Goal: Task Accomplishment & Management: Manage account settings

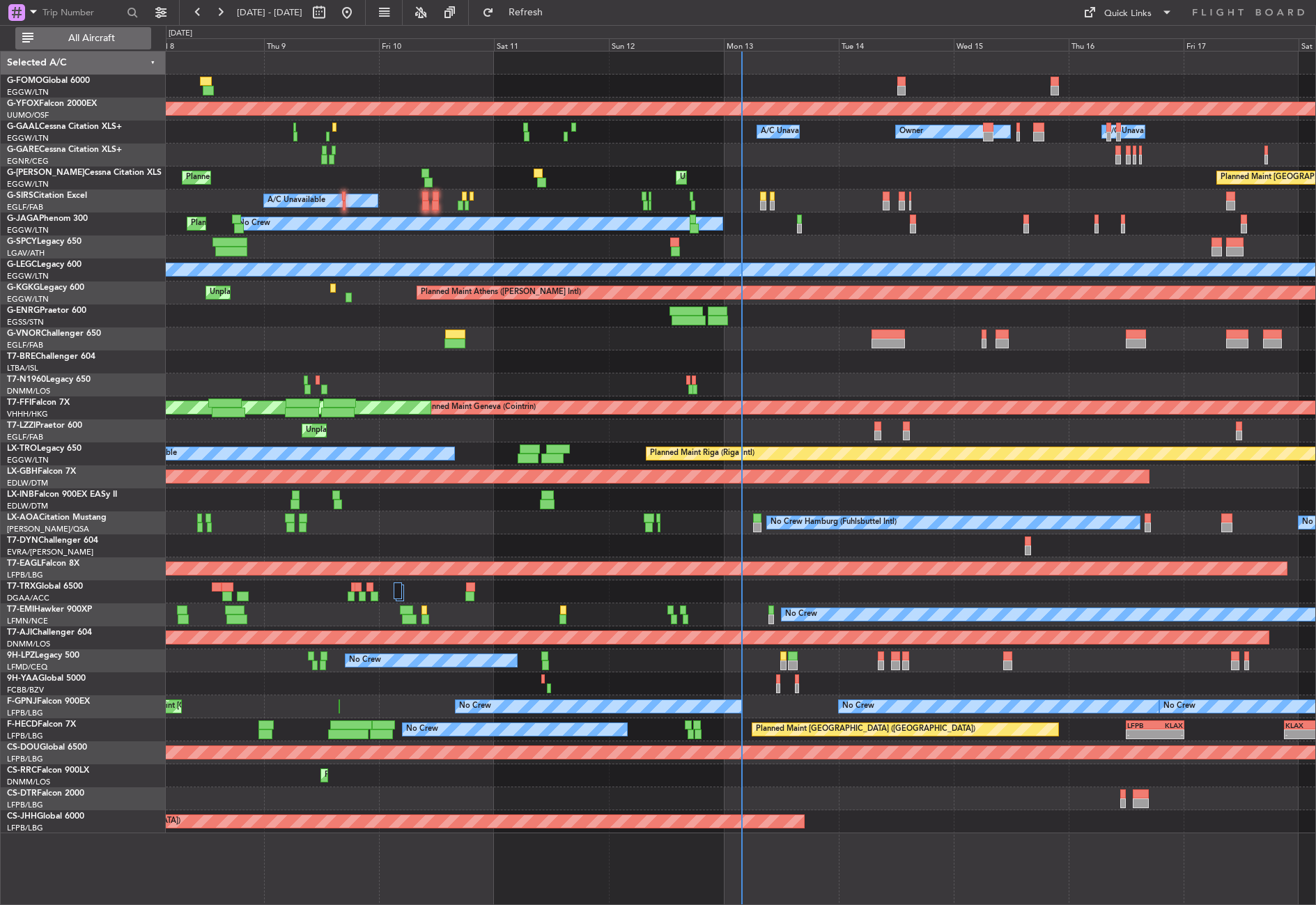
click at [84, 34] on span "All Aircraft" at bounding box center [91, 39] width 111 height 10
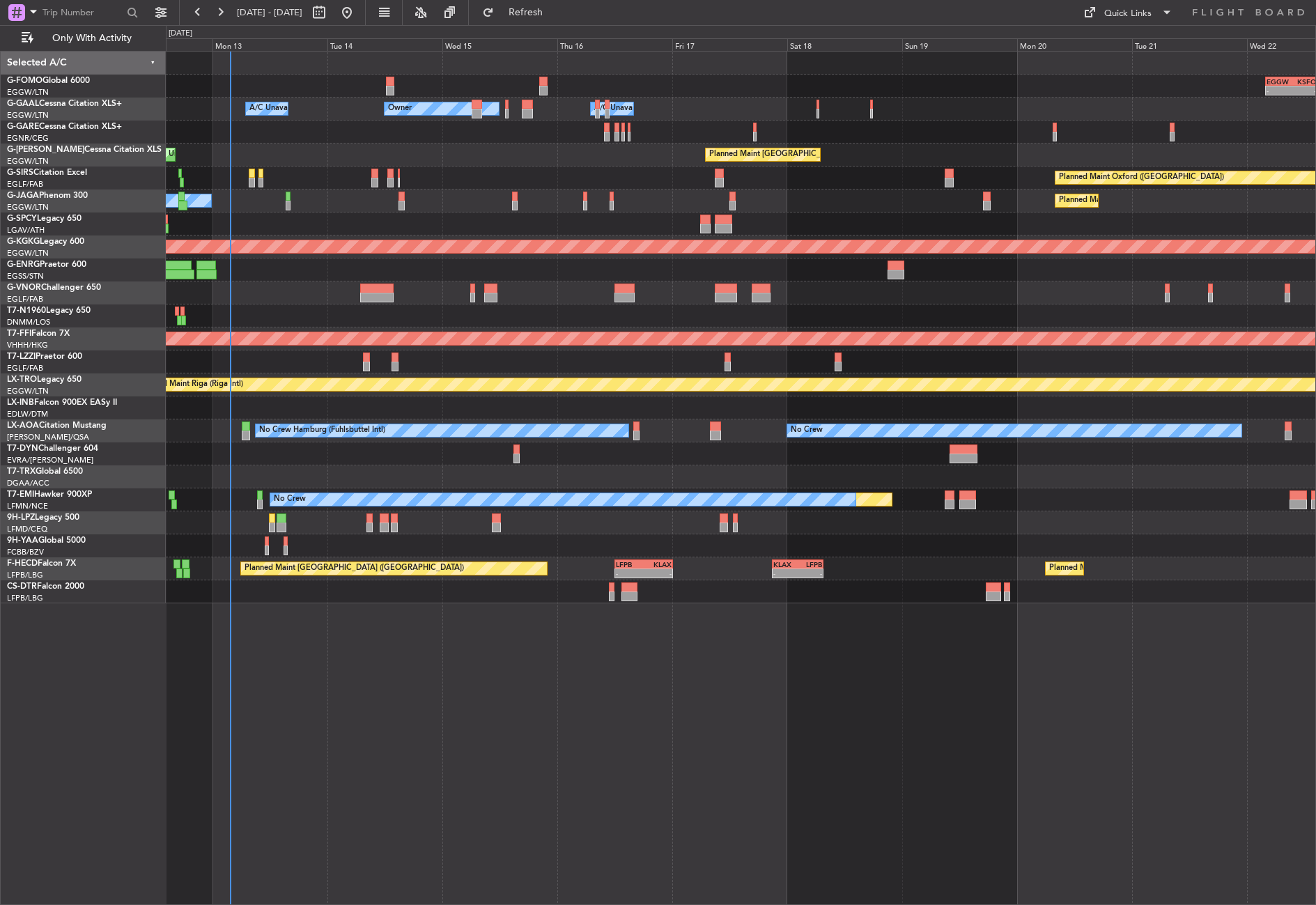
click at [371, 684] on div "- - EGGW 03:55 Z KSFO 14:45 Z Owner A/C Unavailable Owner A/C Unavailable Unpla…" at bounding box center [740, 477] width 1150 height 854
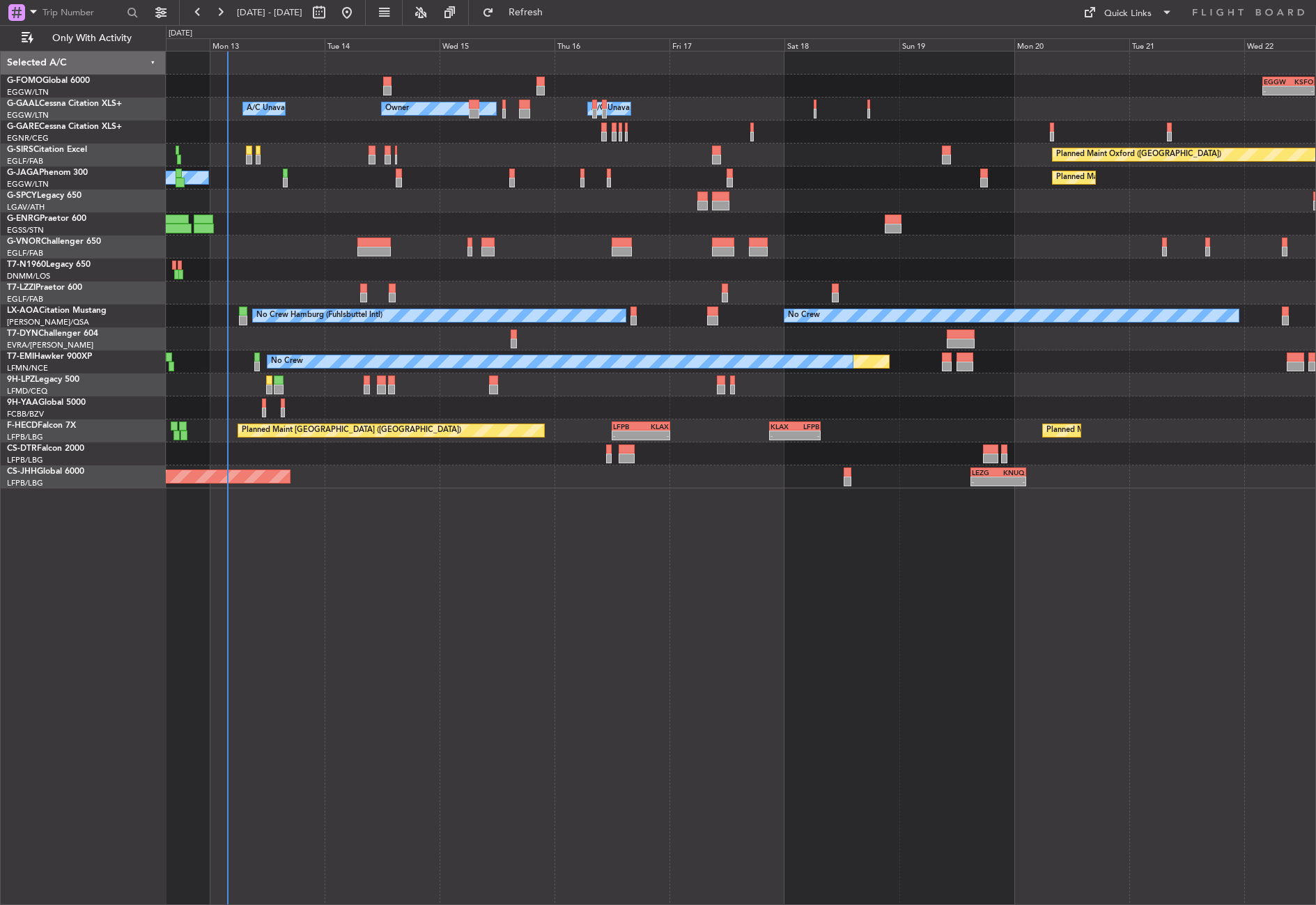
click at [655, 613] on div "- - EGGW 03:55 Z KSFO 14:45 Z Owner A/C Unavailable Owner A/C Unavailable Plann…" at bounding box center [740, 477] width 1150 height 854
click at [478, 163] on div "Planned Maint Oxford ([GEOGRAPHIC_DATA])" at bounding box center [740, 155] width 1149 height 23
click at [275, 246] on div at bounding box center [740, 246] width 1149 height 23
click at [368, 646] on div "- - EGGW 03:55 Z KSFO 14:45 Z Owner Owner A/C Unavailable A/C Unavailable Plann…" at bounding box center [740, 477] width 1150 height 854
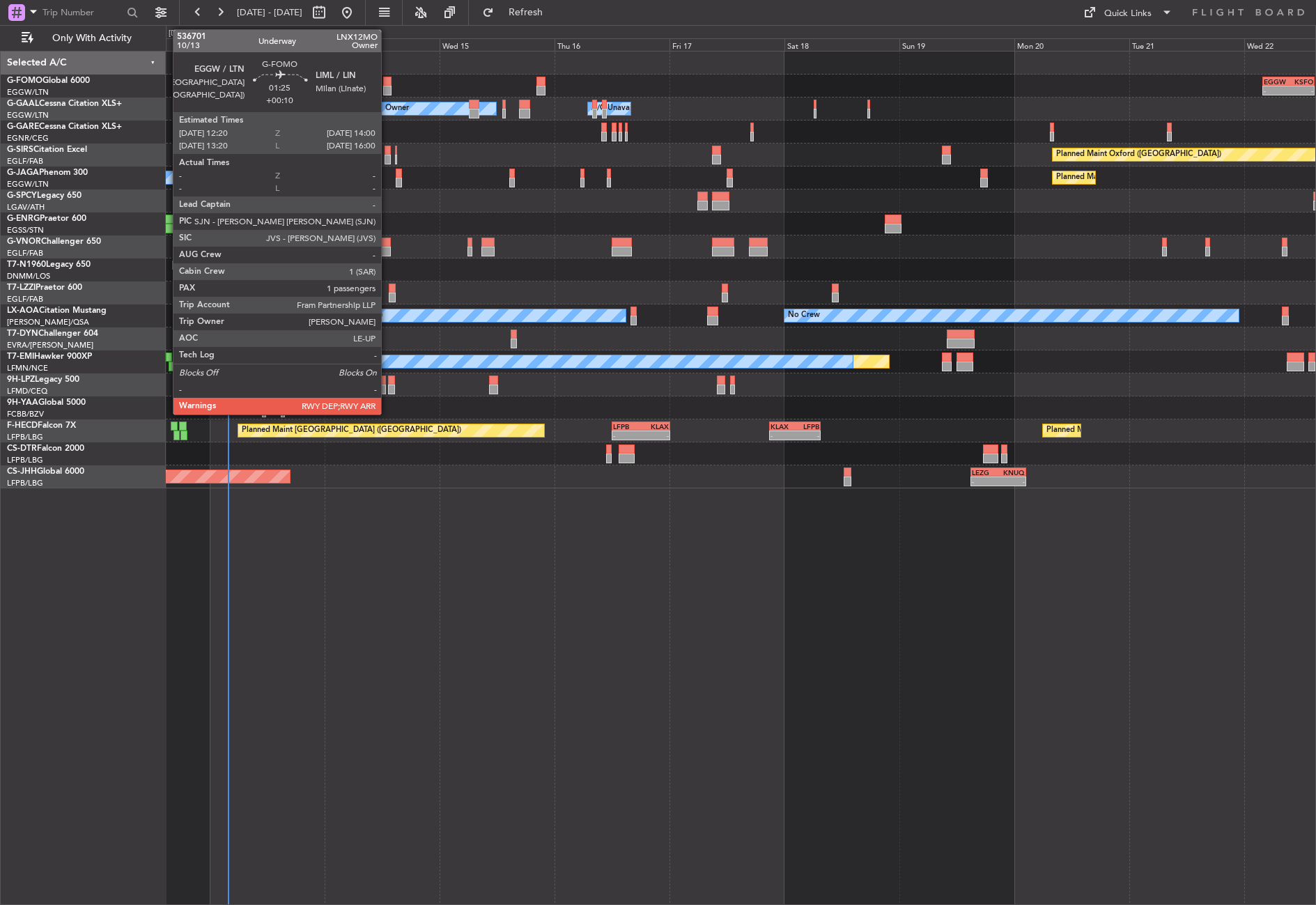
click at [387, 82] on div at bounding box center [387, 81] width 8 height 10
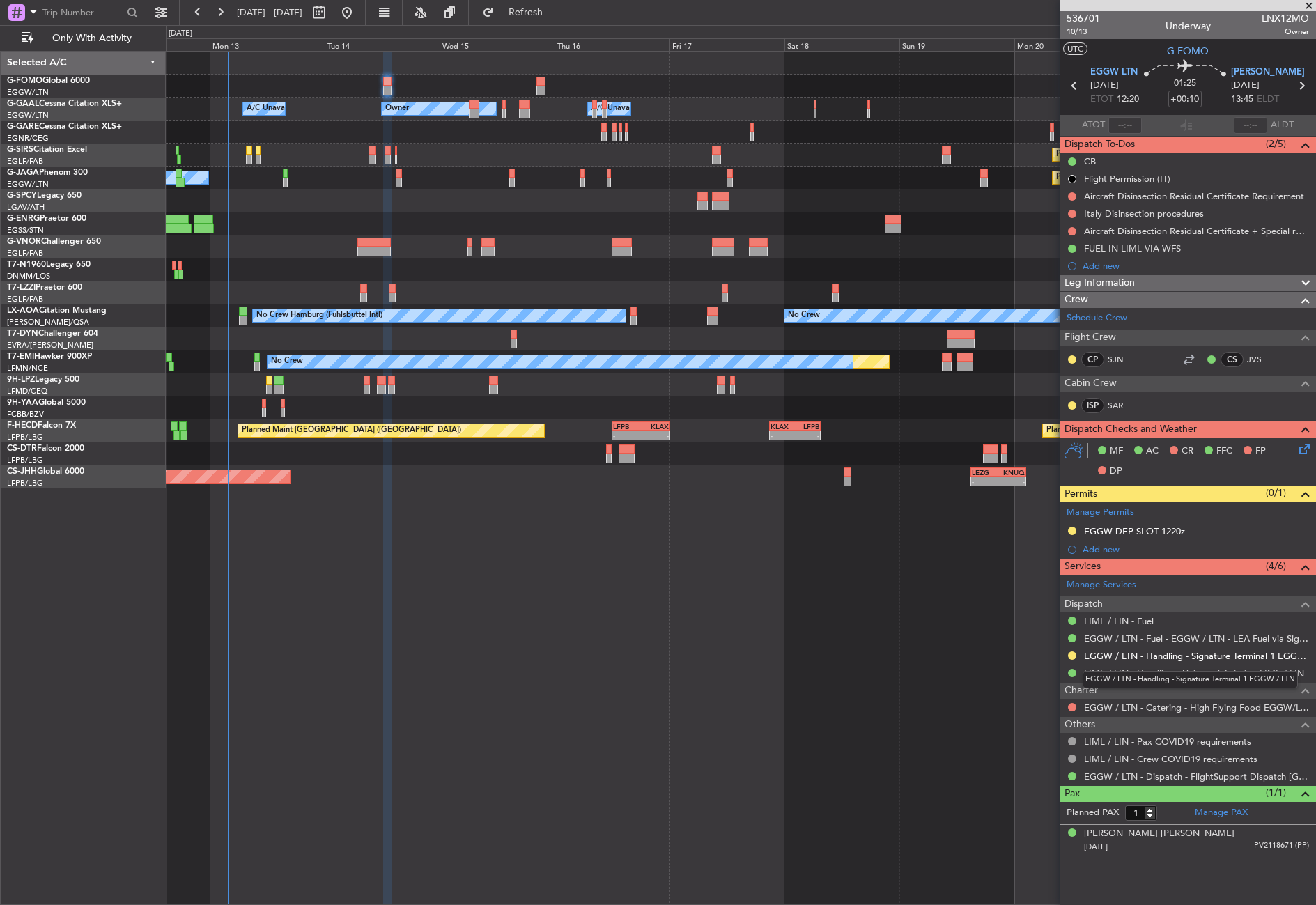
click at [1119, 656] on link "EGGW / LTN - Handling - Signature Terminal 1 EGGW / LTN" at bounding box center [1196, 656] width 225 height 12
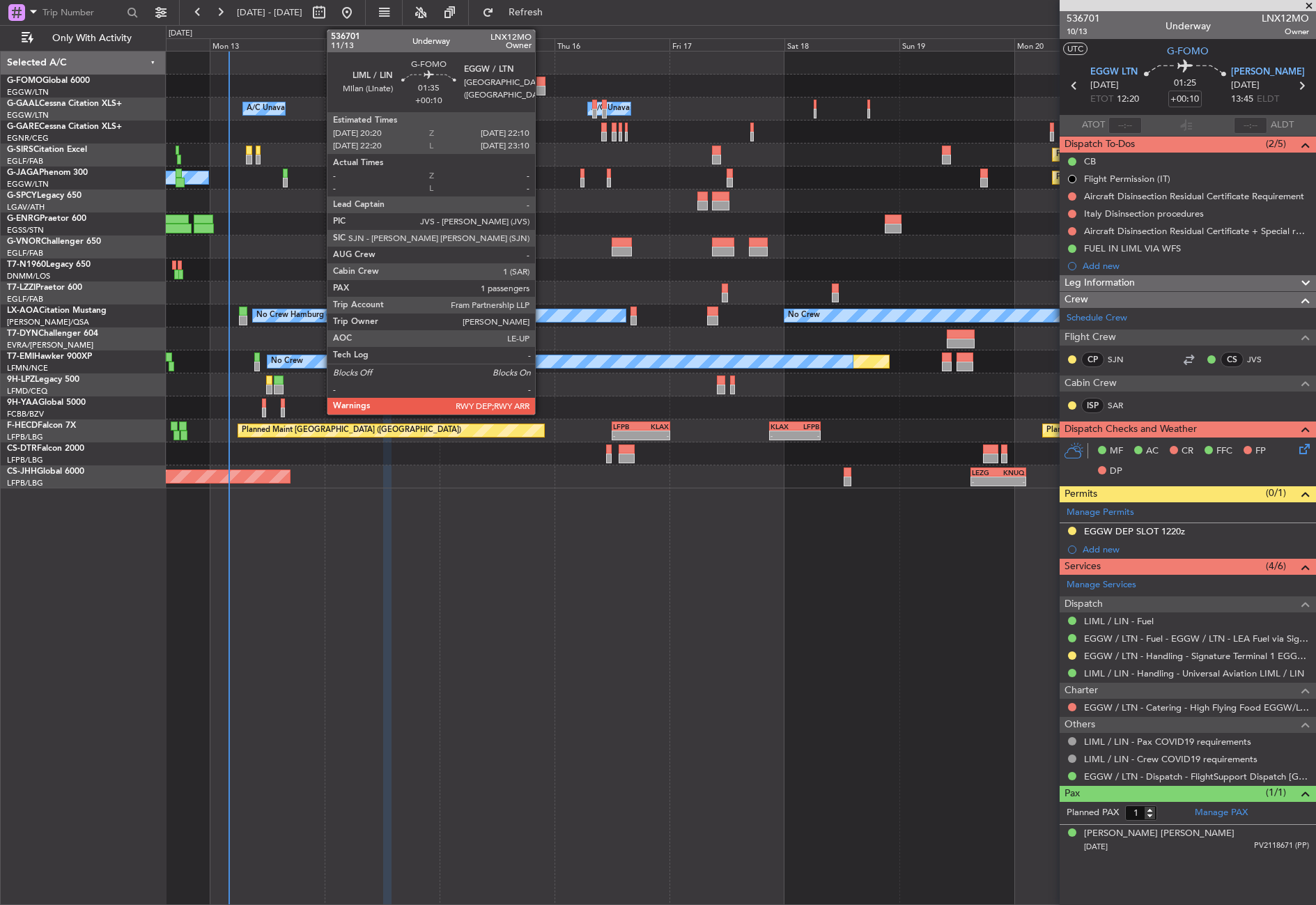
click at [539, 87] on div at bounding box center [540, 90] width 9 height 10
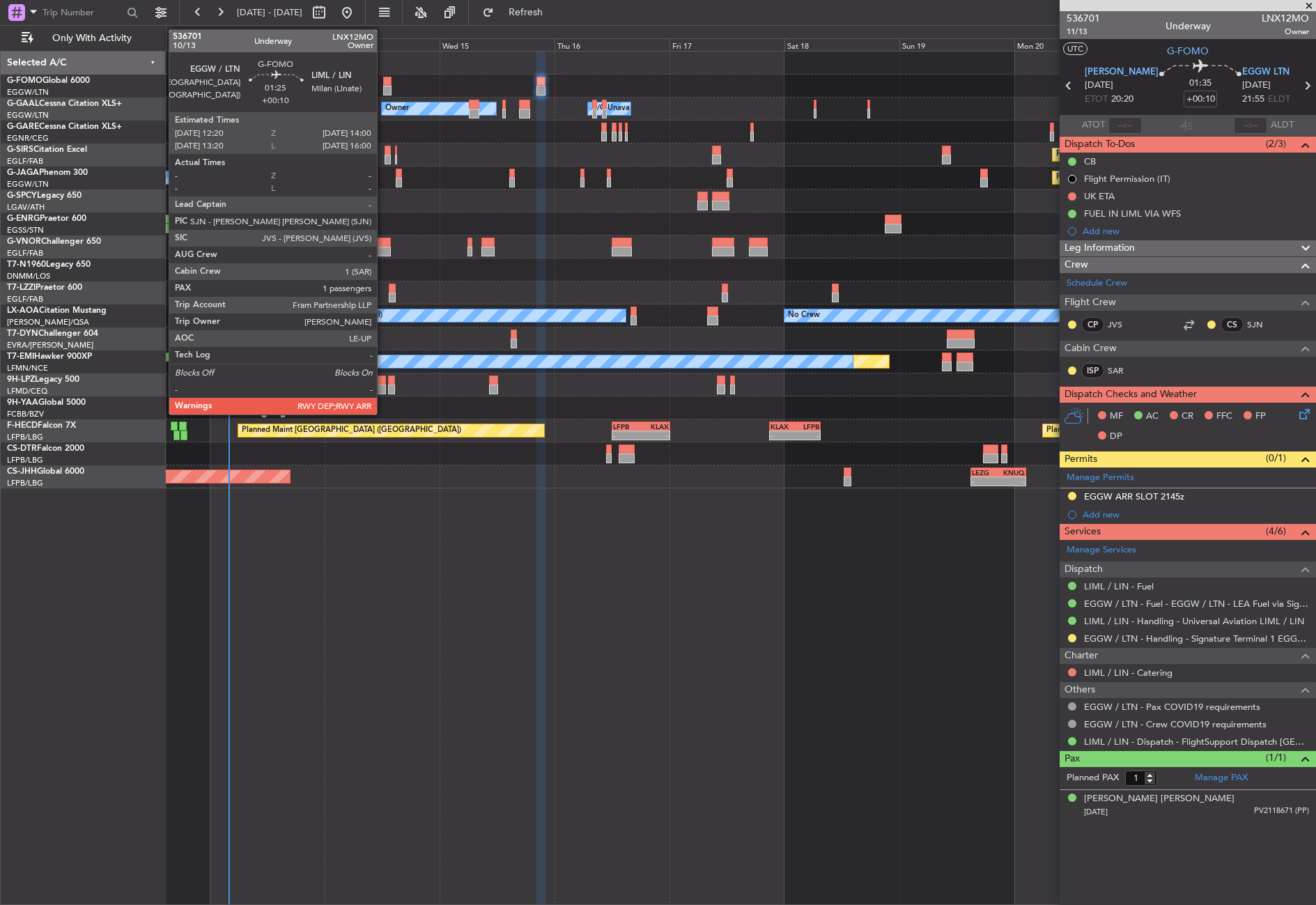
click at [383, 85] on div at bounding box center [387, 81] width 8 height 10
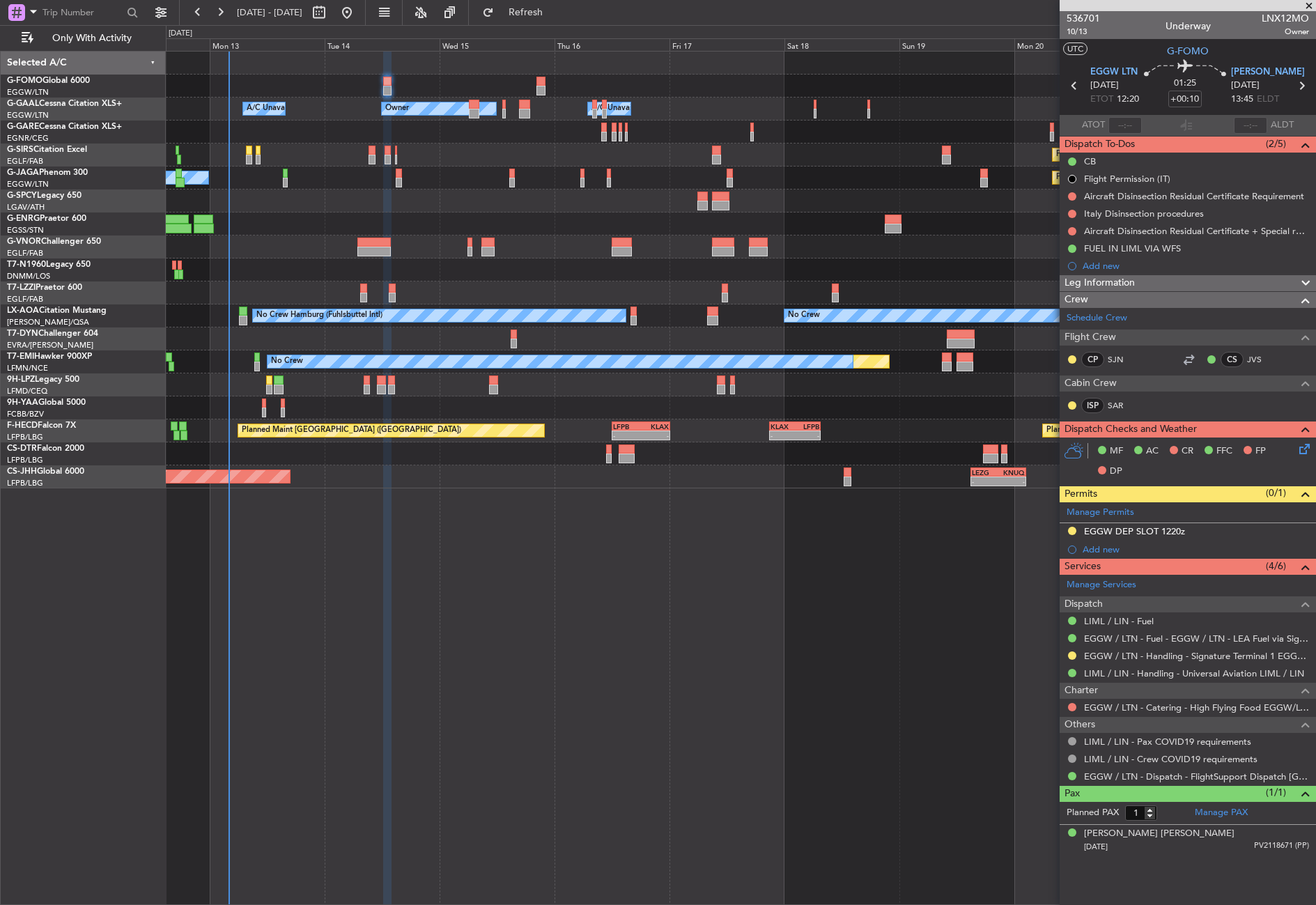
click at [1173, 286] on div "Leg Information" at bounding box center [1188, 283] width 256 height 16
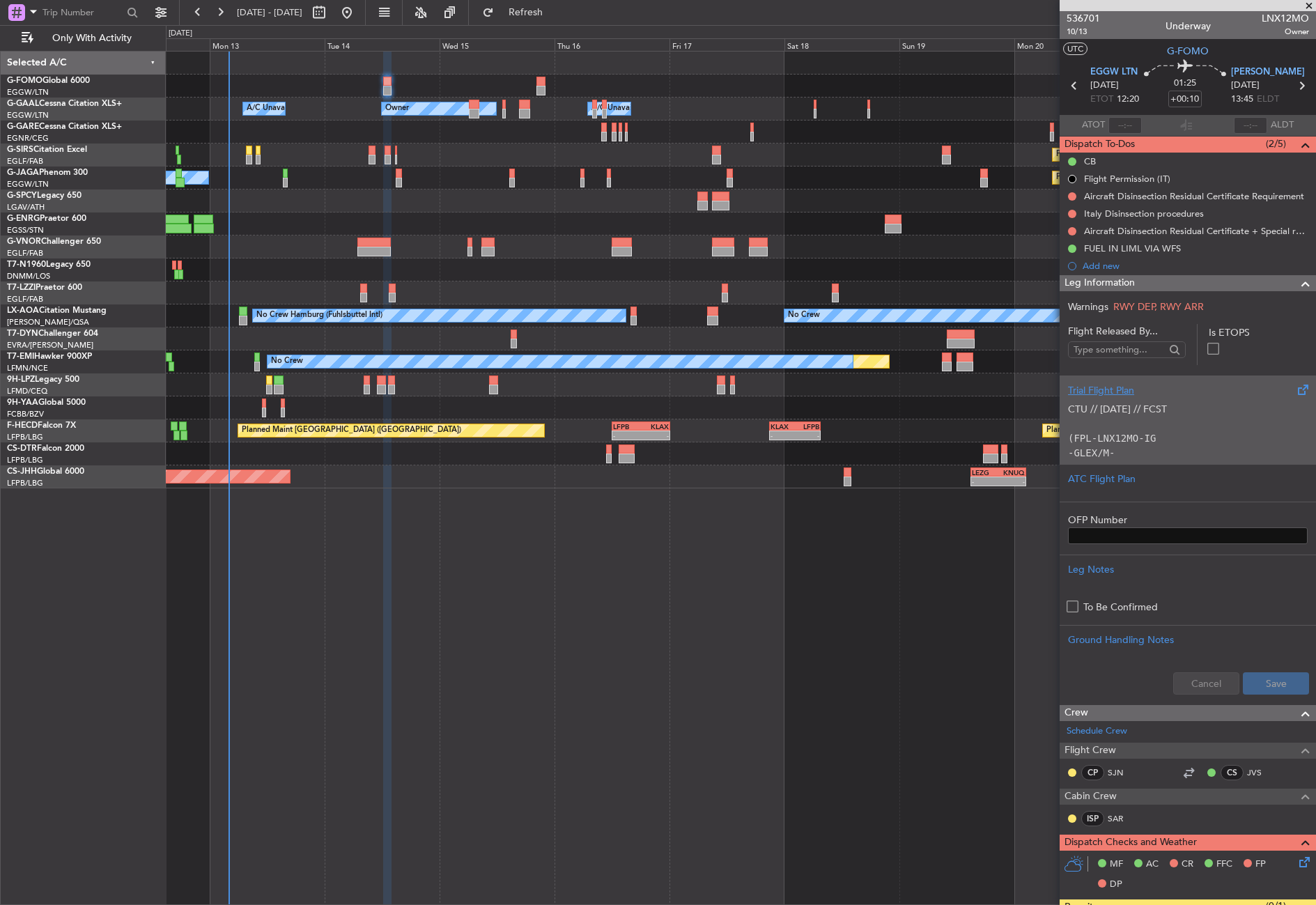
click at [1124, 387] on div "Trial Flight Plan" at bounding box center [1187, 390] width 239 height 15
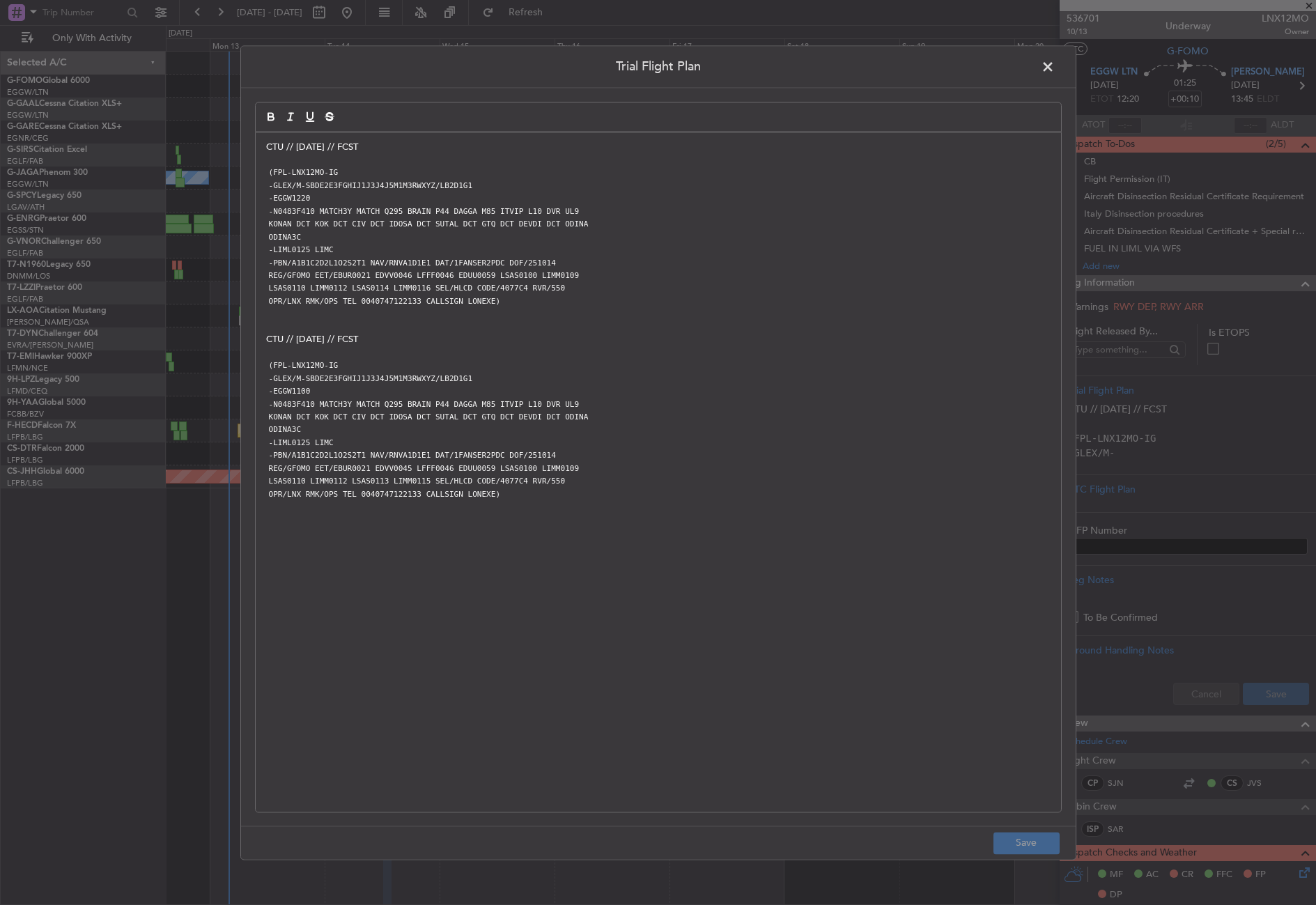
click at [261, 146] on div "CTU // [DATE] // FCST (FPL-LNX12MO-IG -GLEX/M-SBDE2E3FGHIJ1J3J4J5M1M3RWXYZ/LB2D…" at bounding box center [658, 471] width 805 height 679
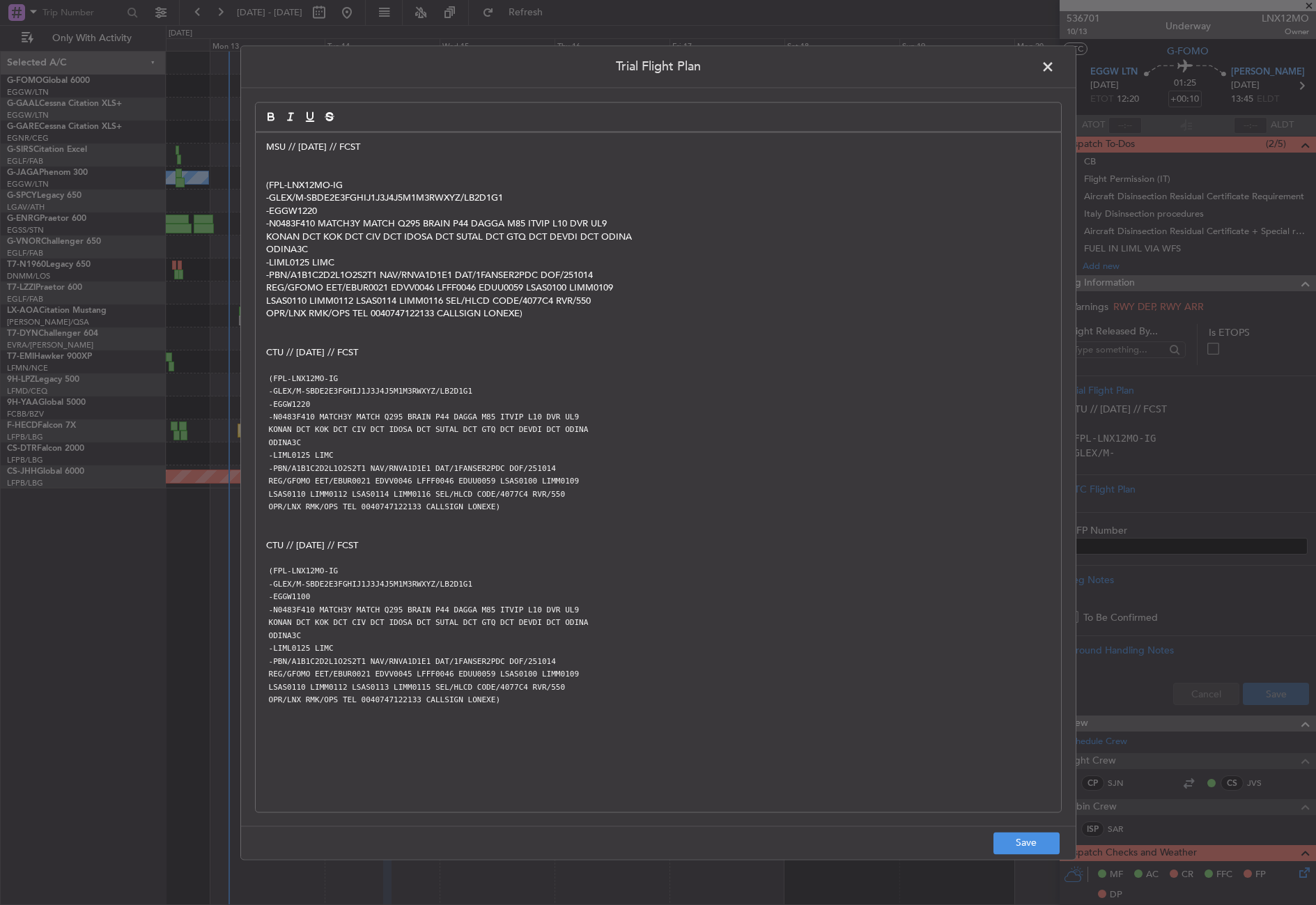
click at [997, 827] on footer "Save" at bounding box center [658, 842] width 835 height 34
click at [1006, 835] on button "Save" at bounding box center [1026, 842] width 66 height 22
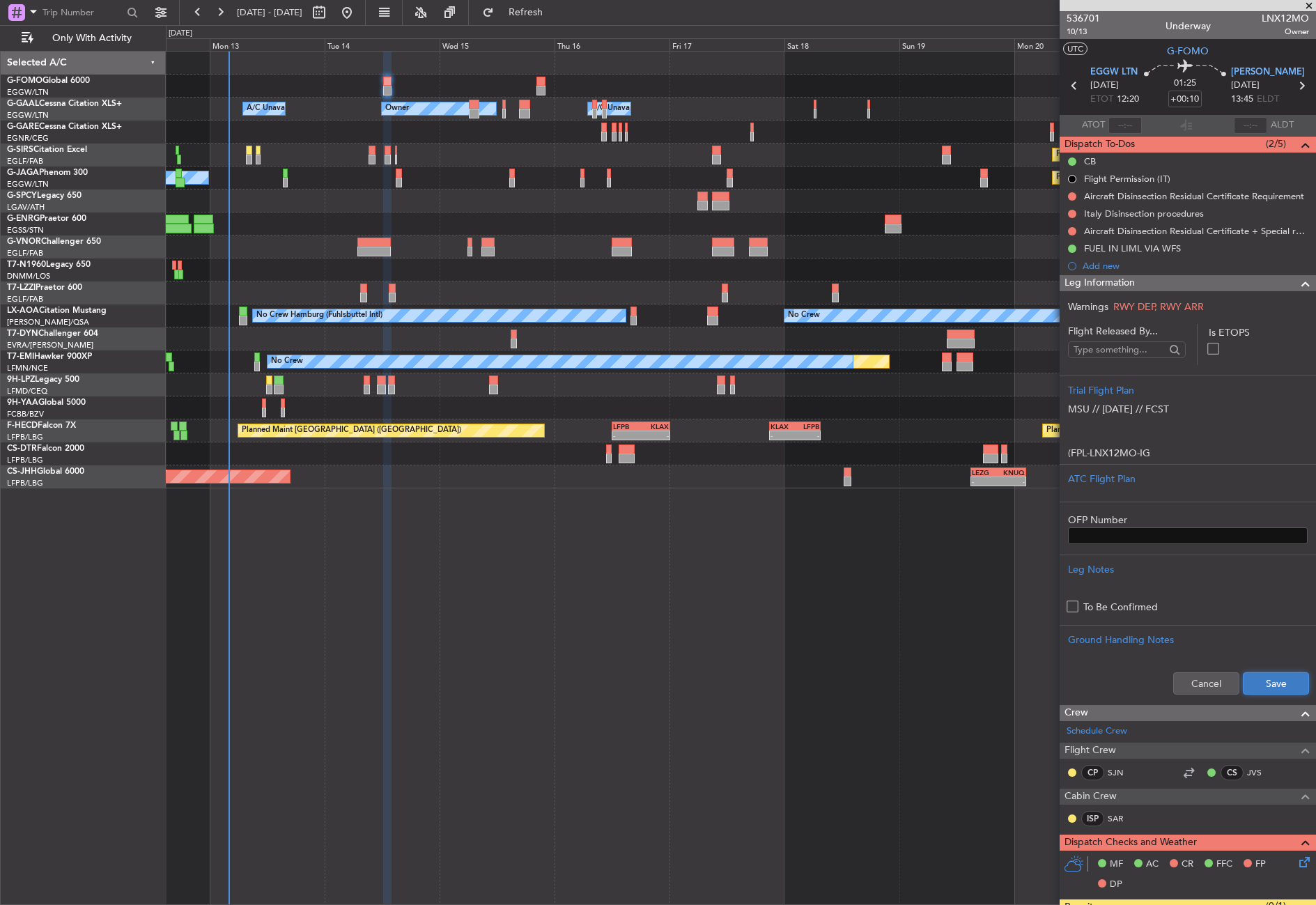
click at [1246, 679] on button "Save" at bounding box center [1275, 683] width 66 height 22
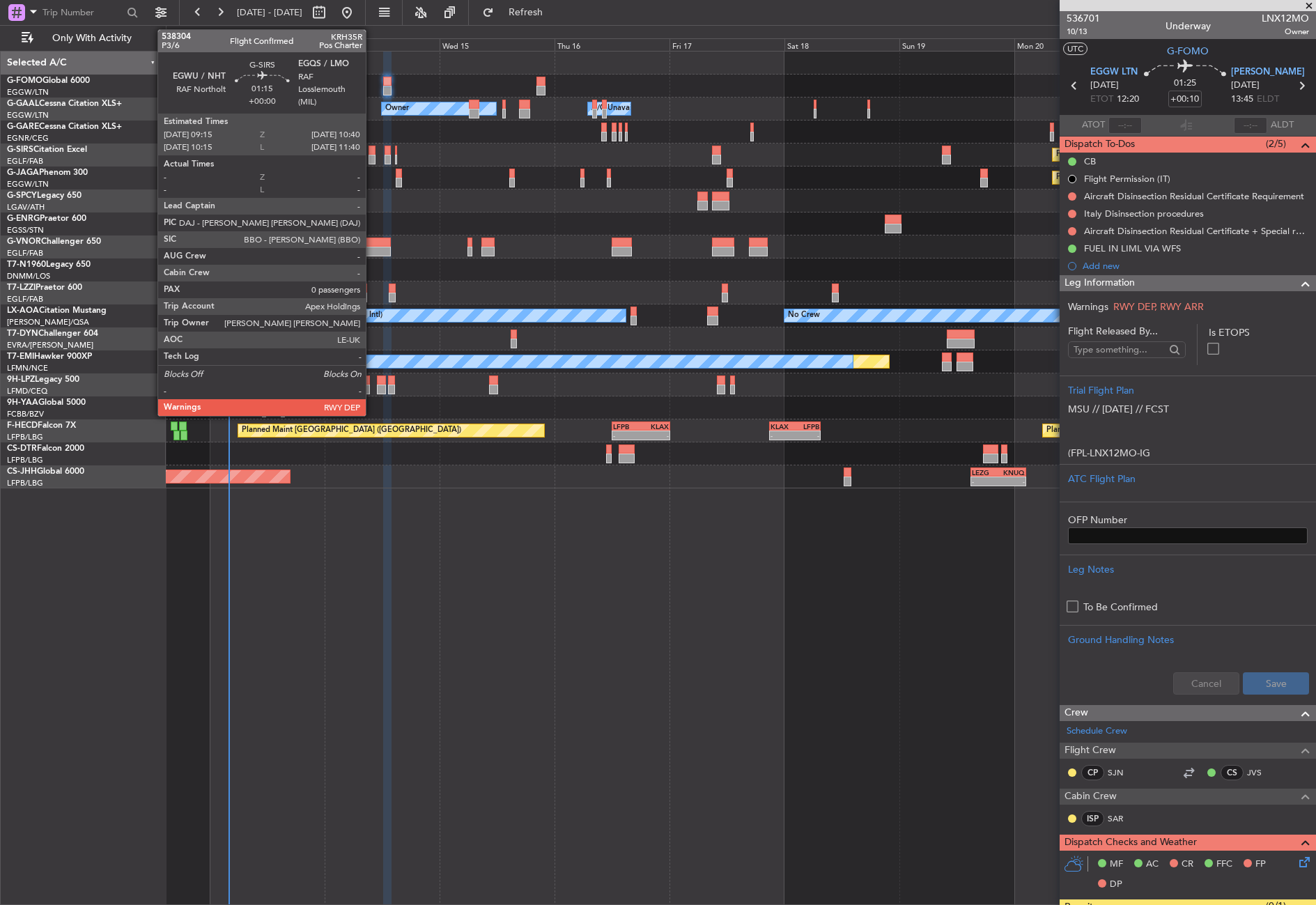
click at [372, 156] on div at bounding box center [371, 160] width 7 height 10
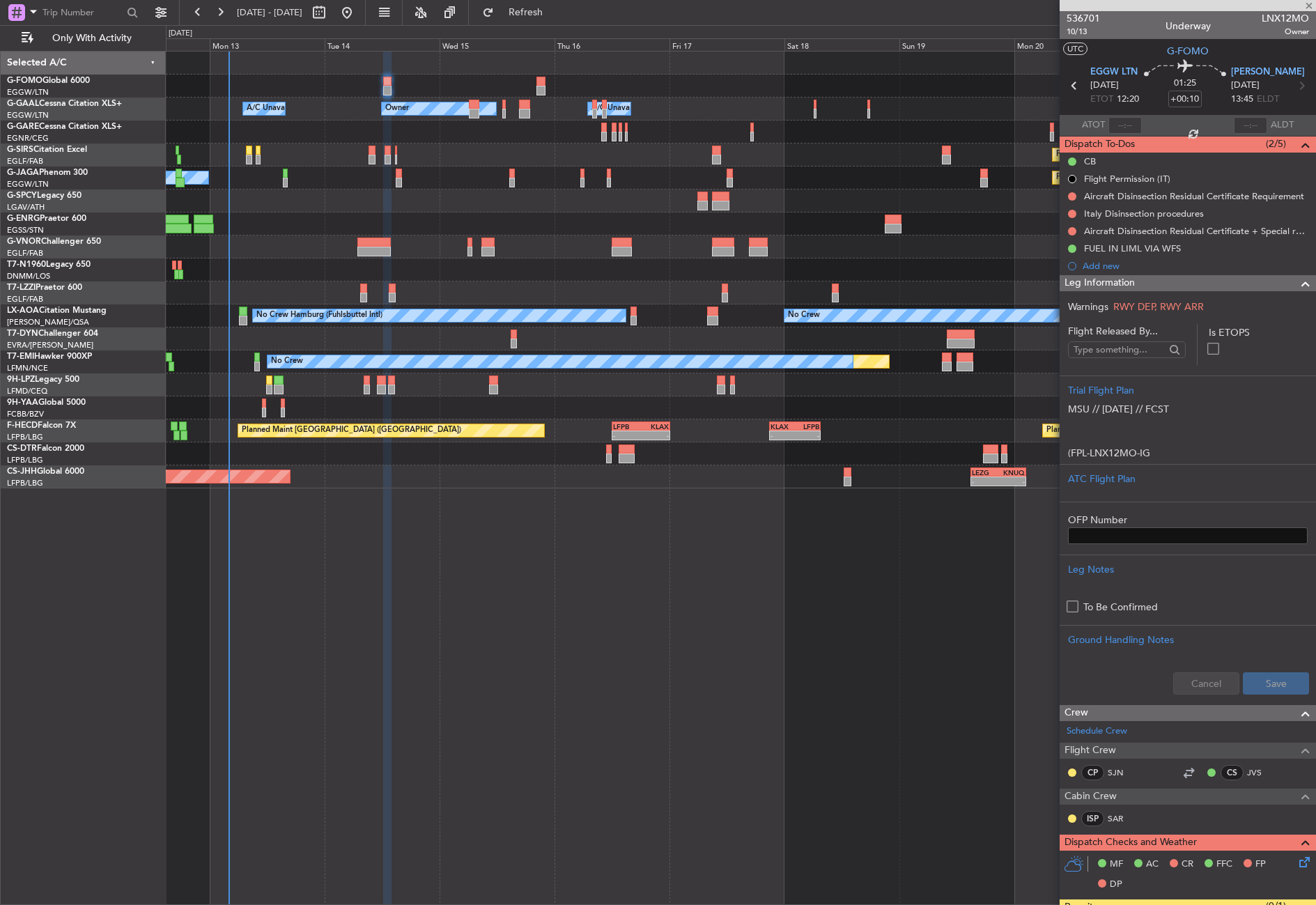
type input "0"
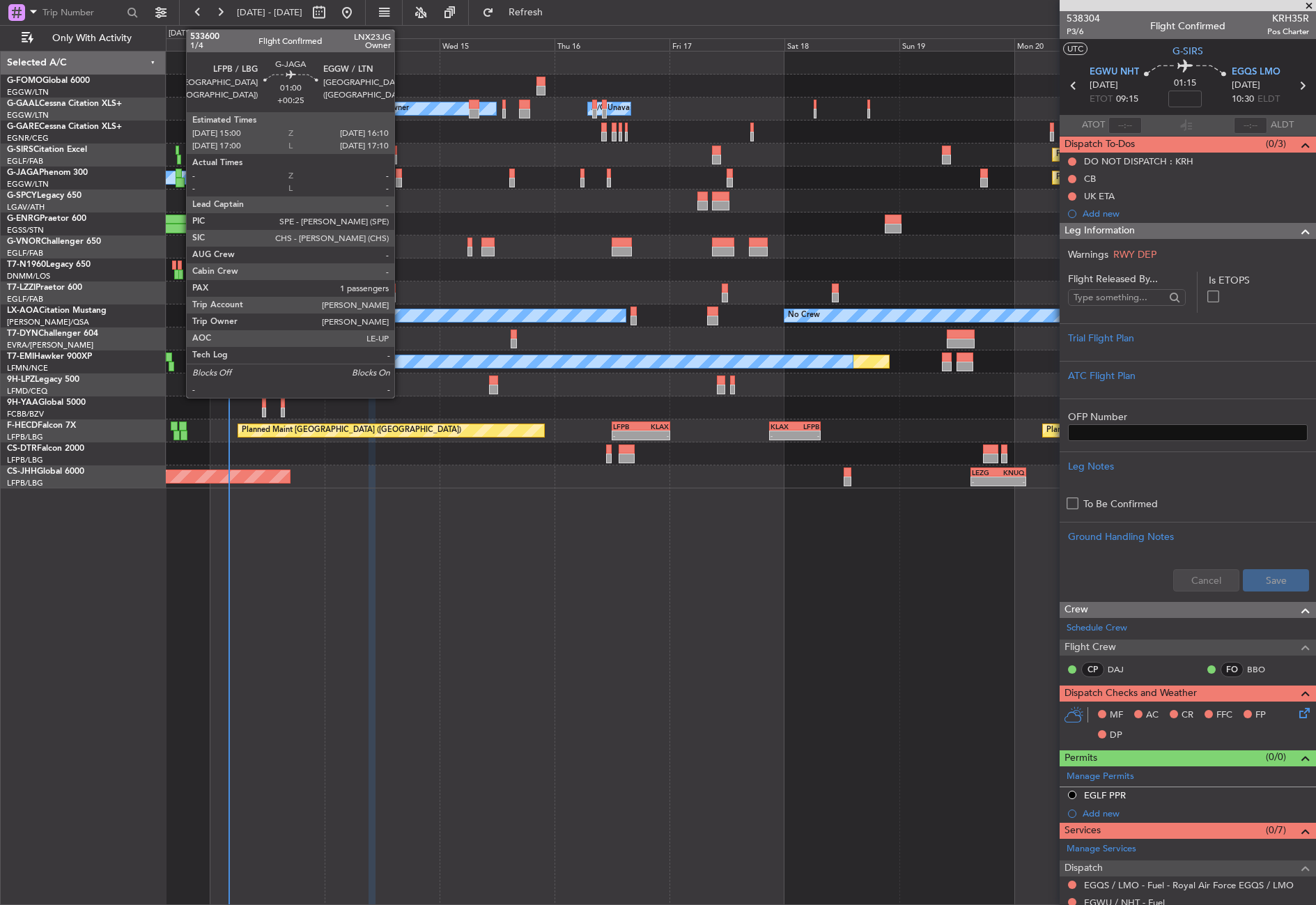
click at [401, 179] on div at bounding box center [399, 183] width 6 height 10
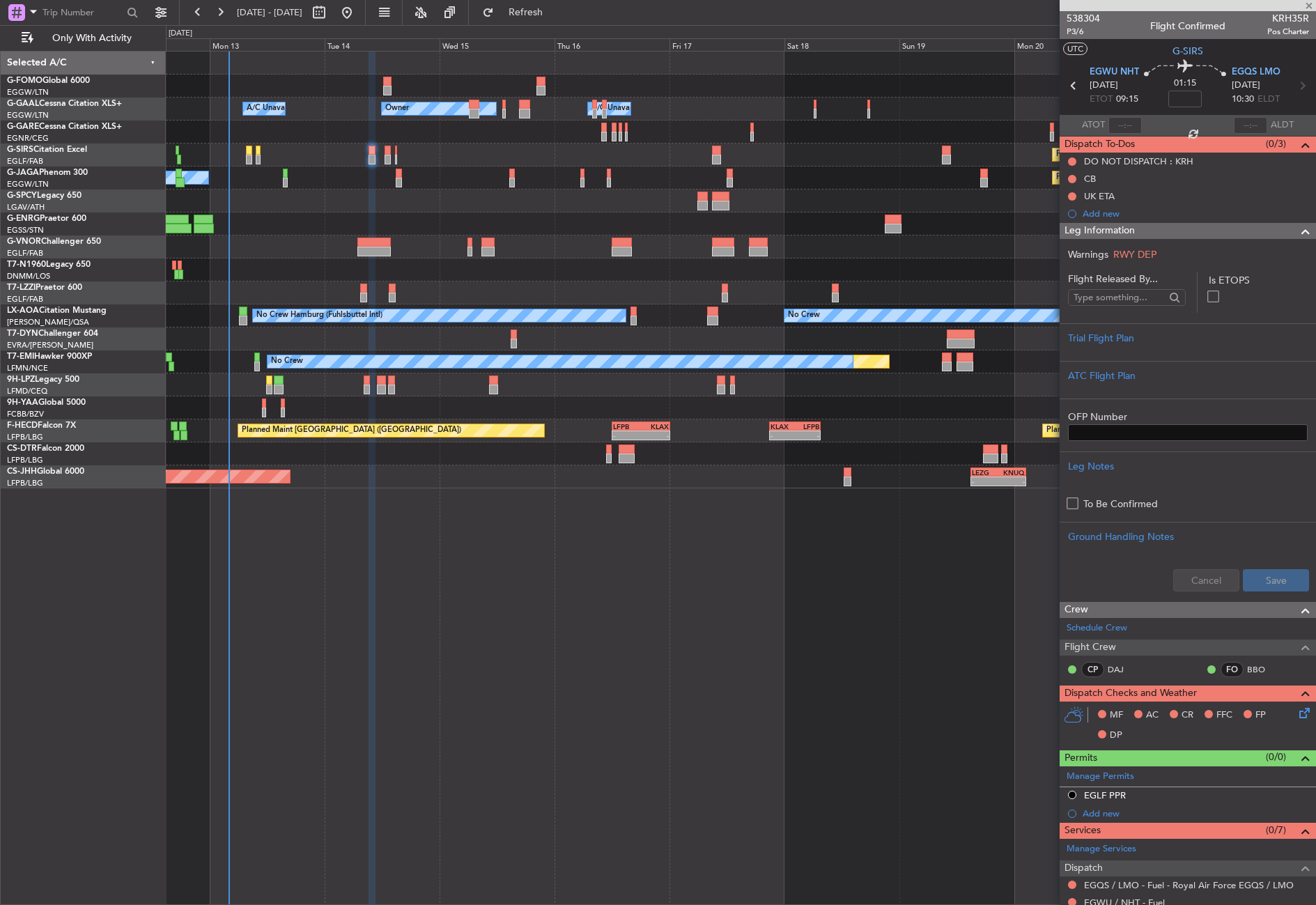
type input "+00:25"
type input "1"
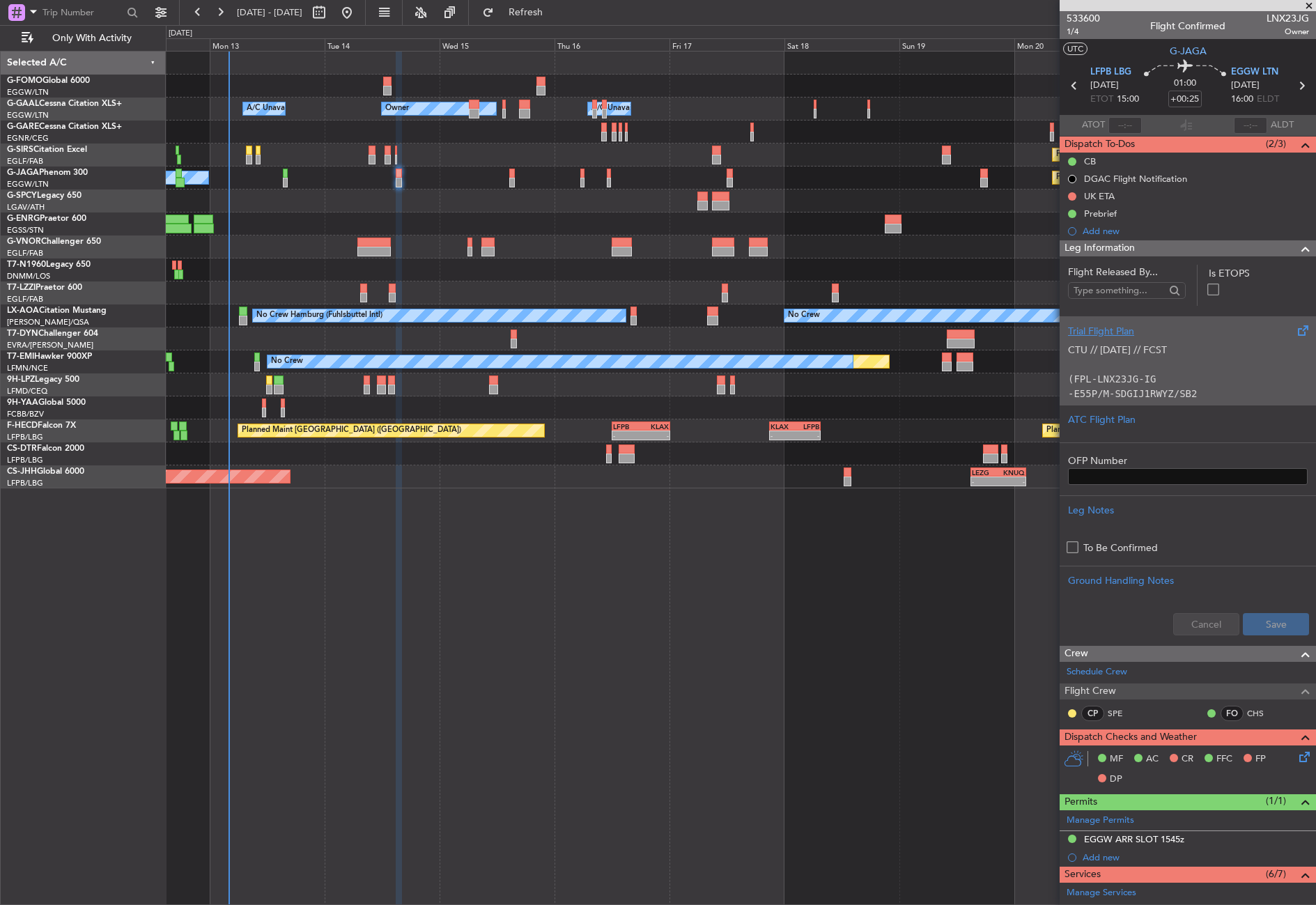
click at [1198, 350] on p "CTU // [DATE] // FCST" at bounding box center [1187, 349] width 239 height 15
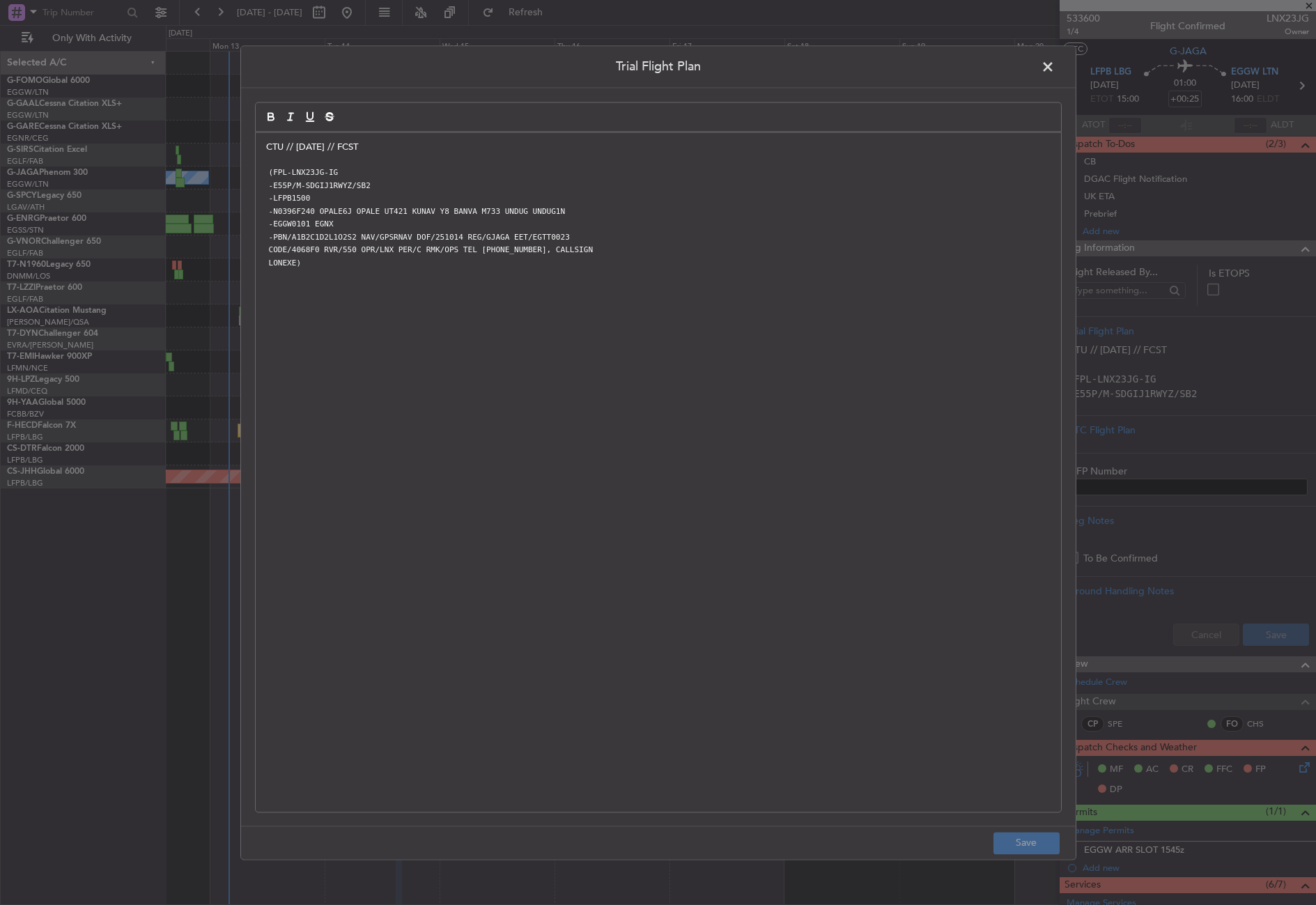
click at [263, 145] on div "CTU // [DATE] // FCST (FPL-LNX23JG-IG -E55P/M-SDGIJ1RWYZ/SB2 -LFPB1500 -N0396F2…" at bounding box center [658, 471] width 805 height 679
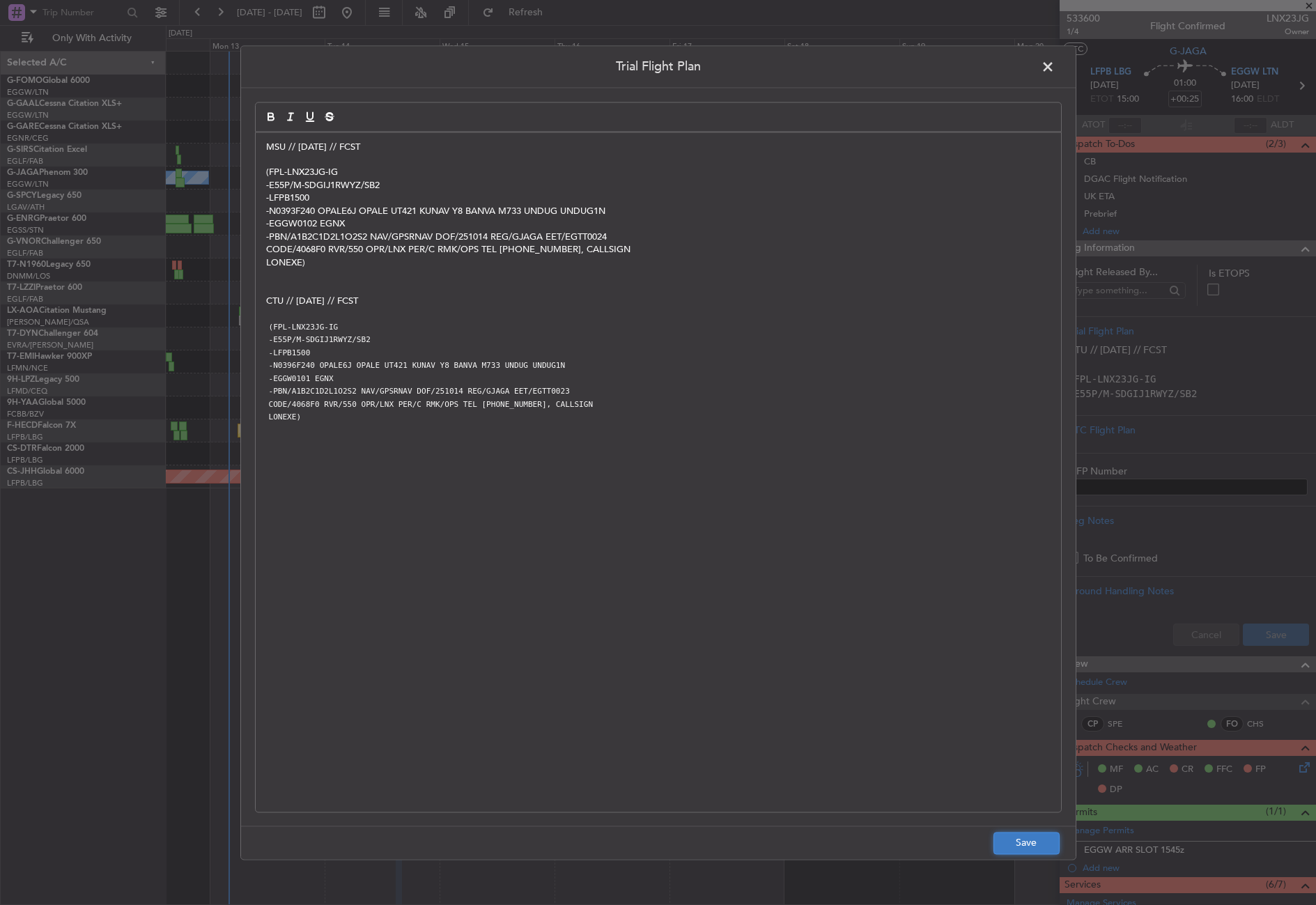
click at [1009, 840] on button "Save" at bounding box center [1026, 842] width 66 height 22
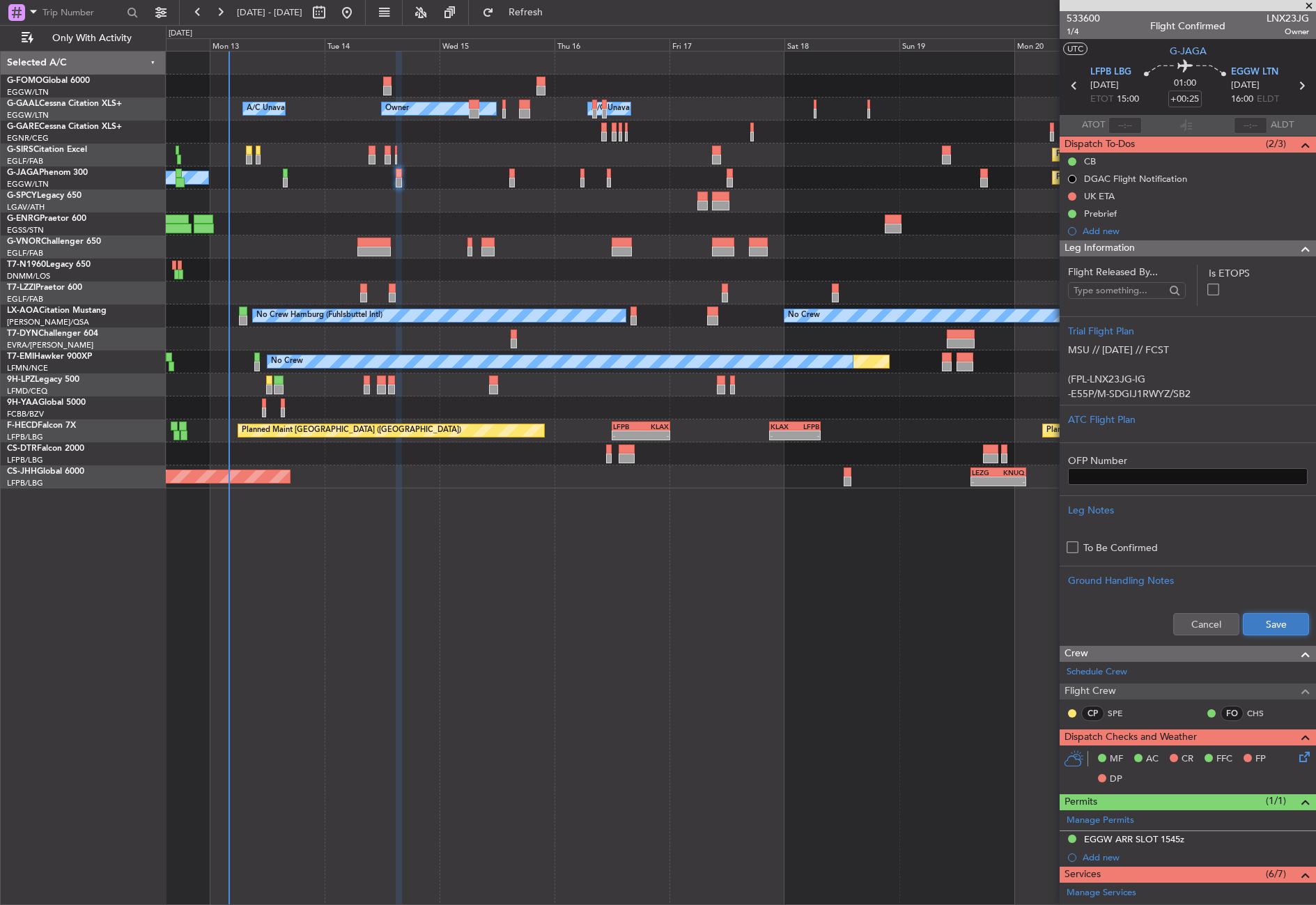
click at [1274, 623] on button "Save" at bounding box center [1275, 624] width 66 height 22
click at [392, 674] on div "- - EGGW 03:55 Z KSFO 14:45 Z Owner Owner A/C Unavailable A/C Unavailable Plann…" at bounding box center [740, 477] width 1150 height 854
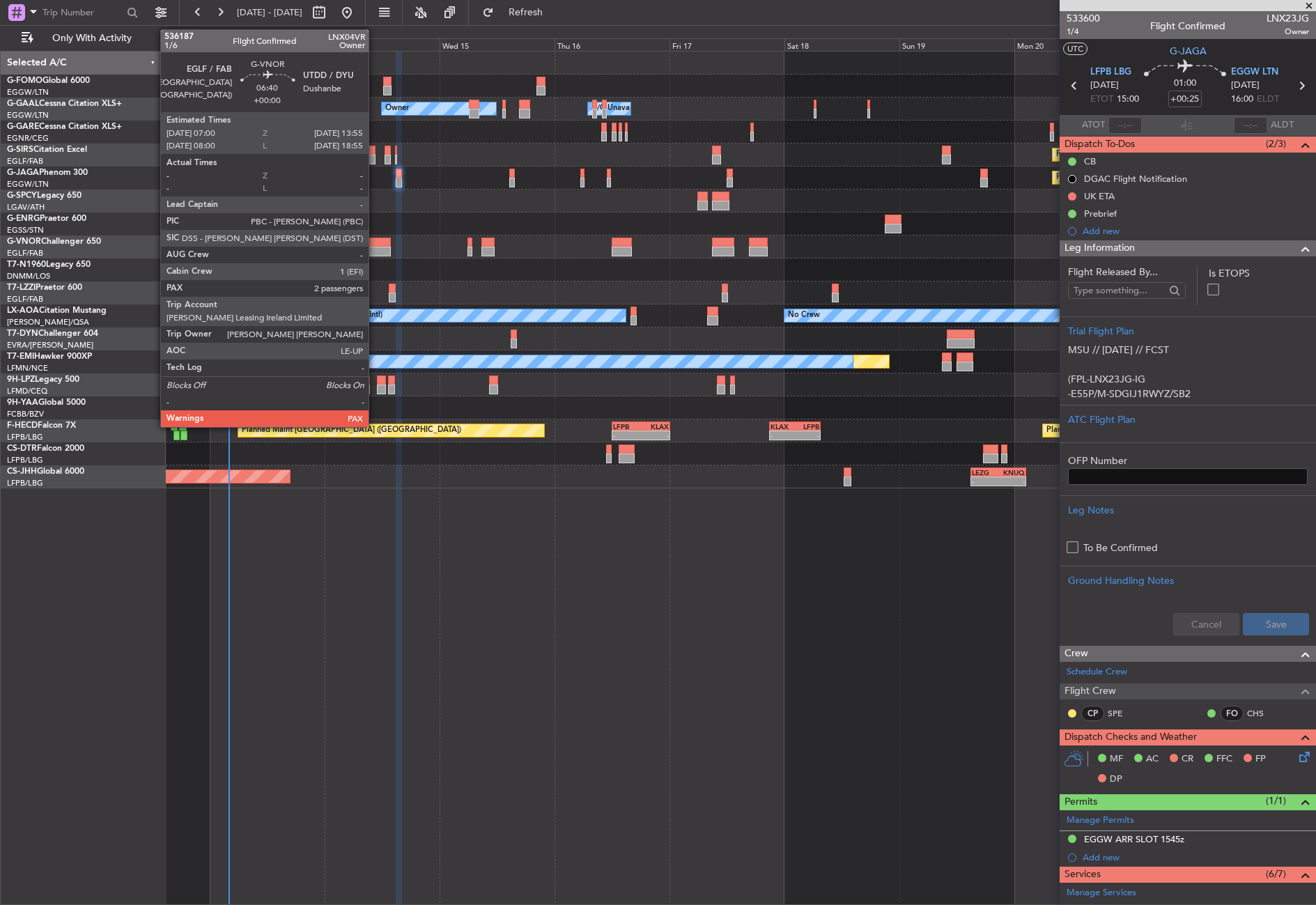
click at [375, 245] on div at bounding box center [374, 242] width 34 height 10
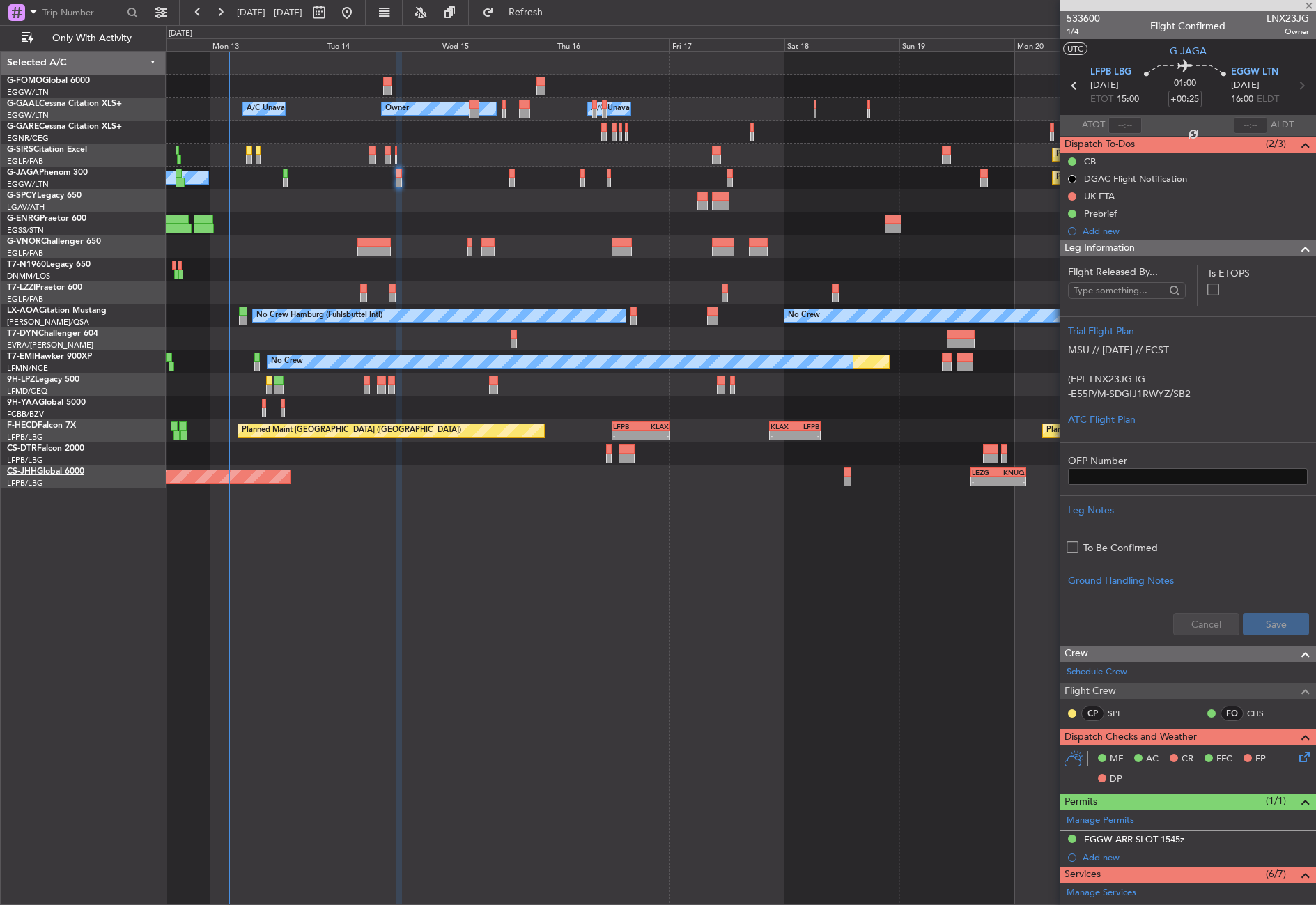
type input "2"
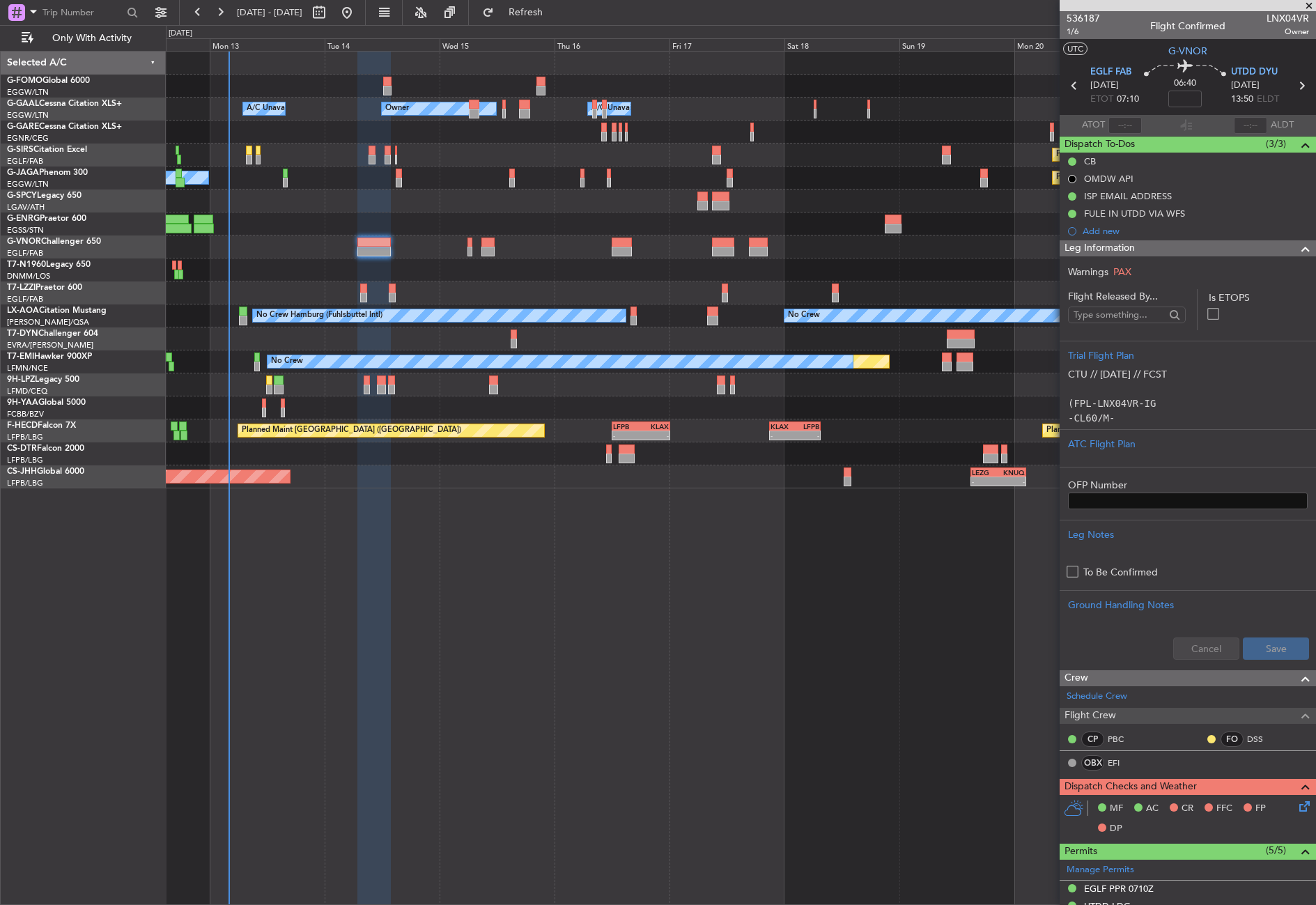
click at [433, 567] on div "- - EGGW 03:55 Z KSFO 14:45 Z Owner Owner A/C Unavailable A/C Unavailable Plann…" at bounding box center [740, 477] width 1150 height 854
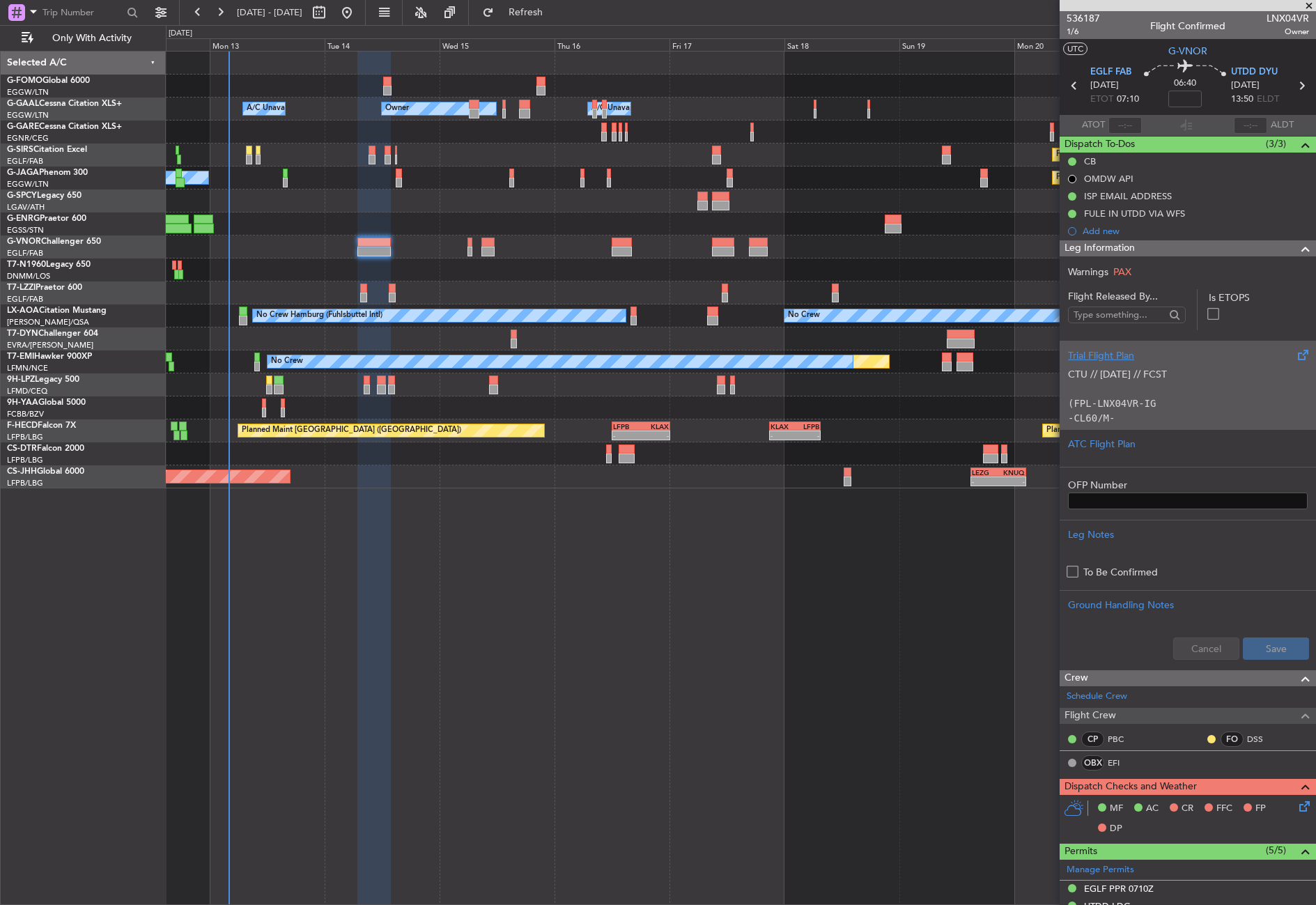
click at [1108, 380] on p "CTU // [DATE] // FCST" at bounding box center [1187, 374] width 239 height 15
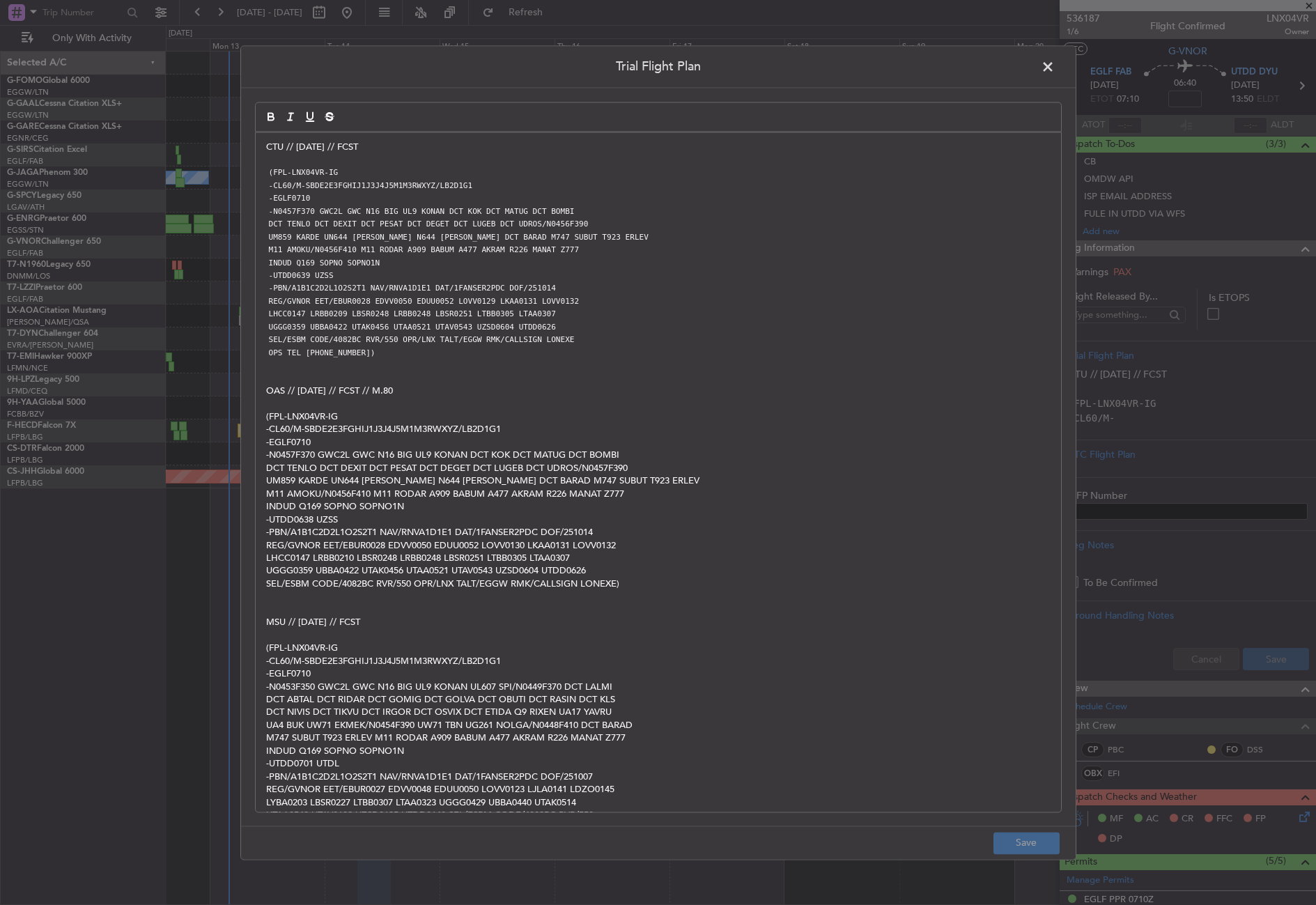
click at [259, 151] on div "CTU // [DATE] // FCST (FPL-LNX04VR-IG -CL60/M-SBDE2E3FGHIJ1J3J4J5M1M3RWXYZ/LB2D…" at bounding box center [658, 471] width 805 height 679
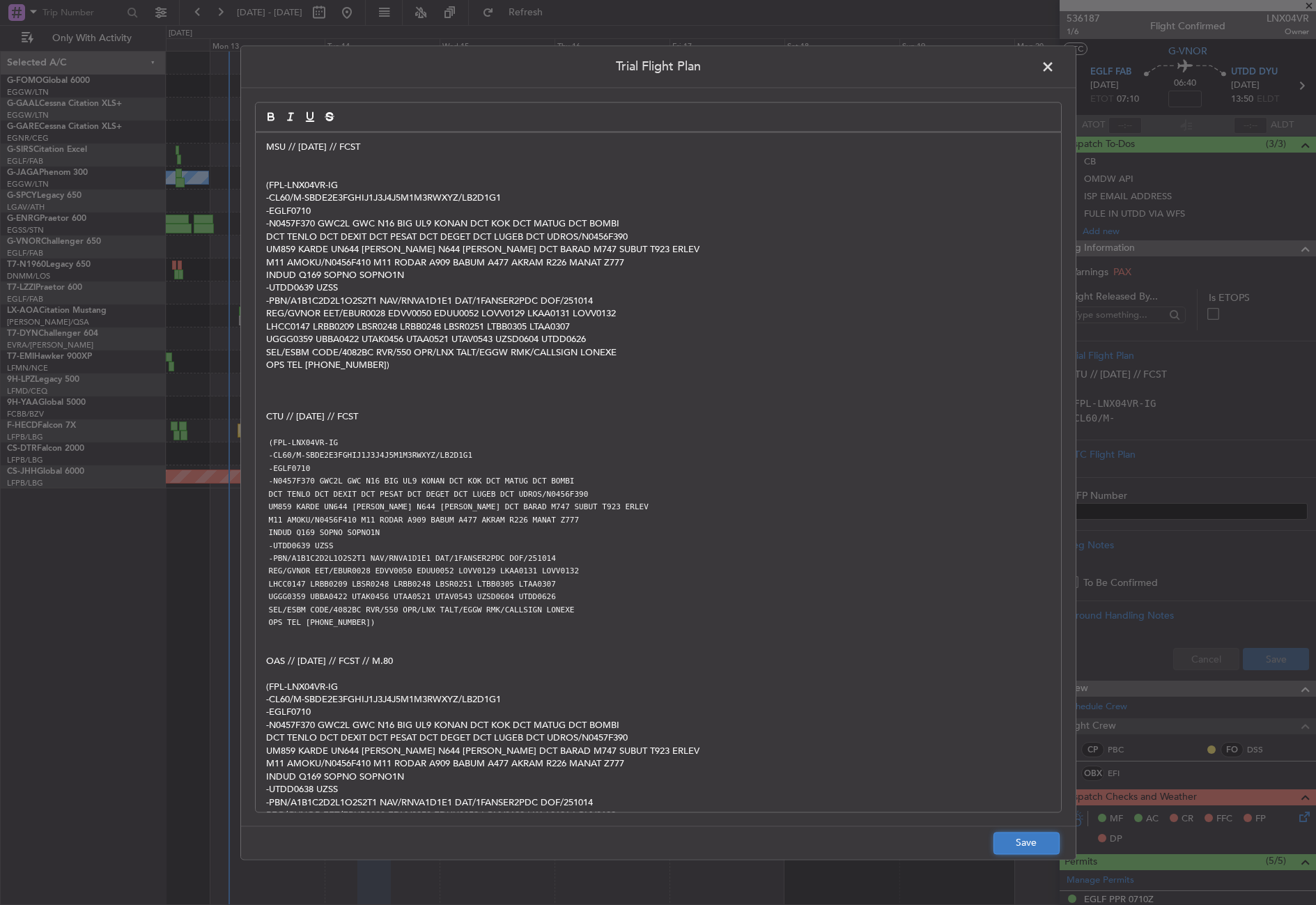
click at [1005, 843] on button "Save" at bounding box center [1026, 842] width 66 height 22
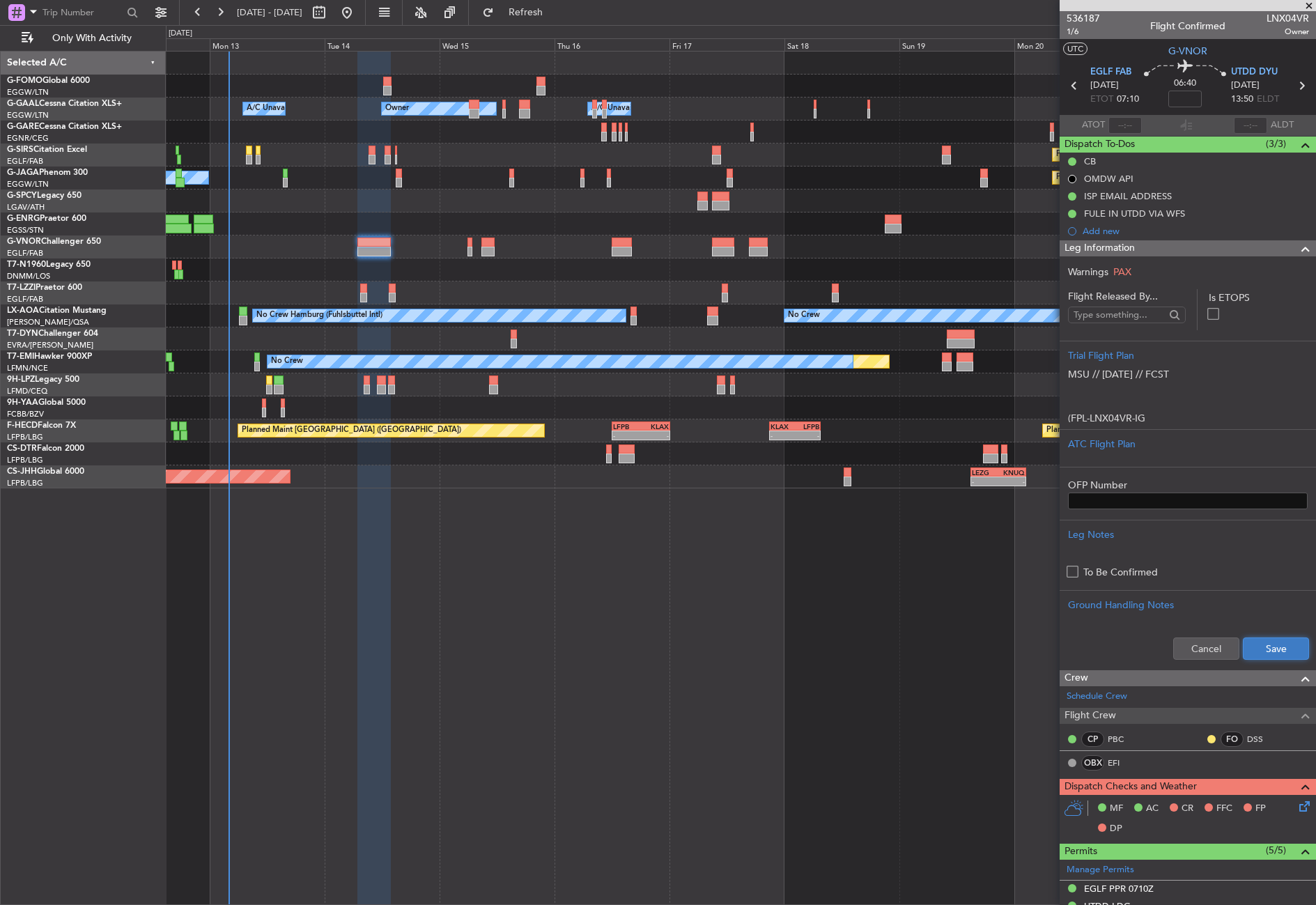
click at [1263, 653] on button "Save" at bounding box center [1275, 648] width 66 height 22
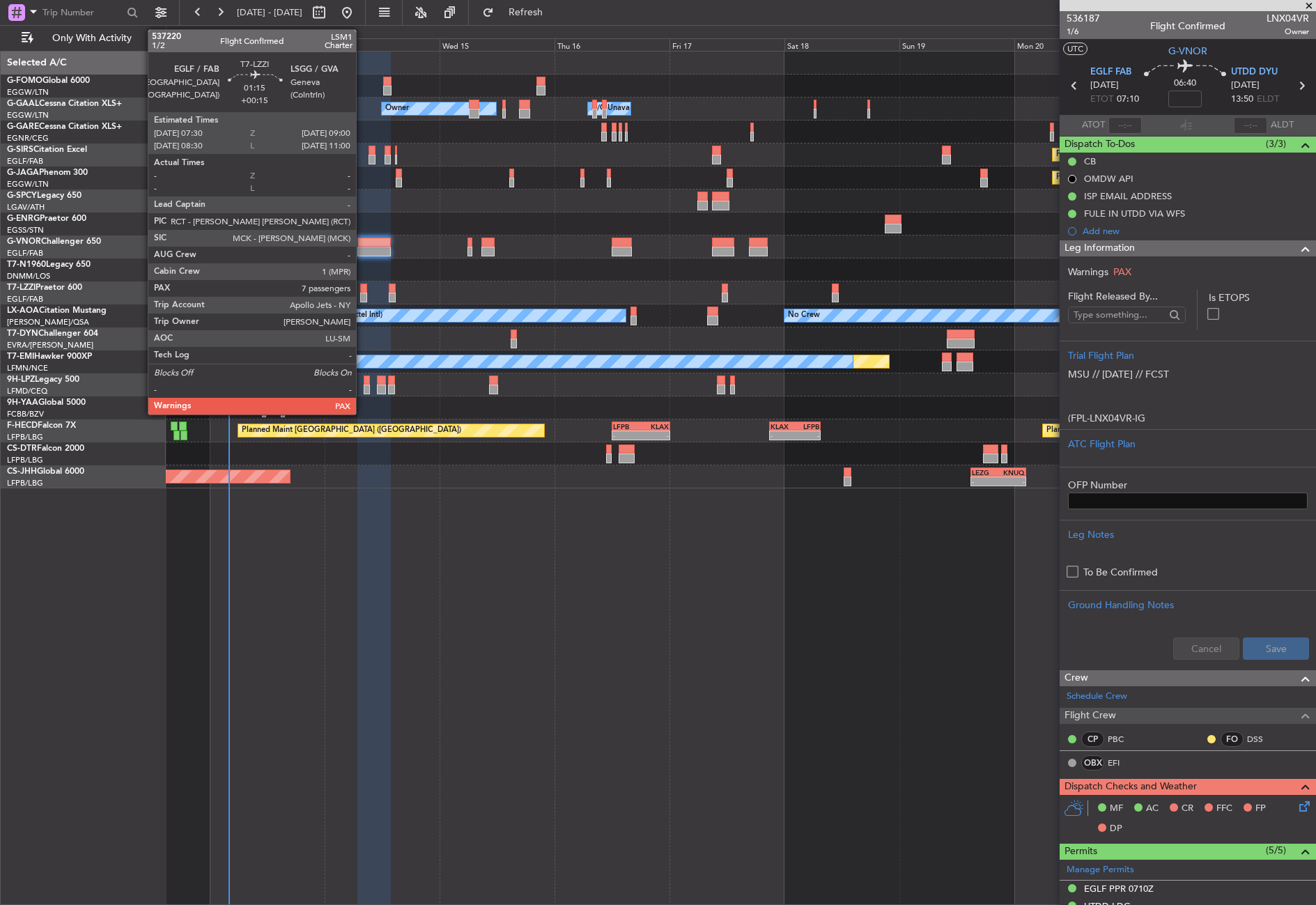
click at [362, 293] on div at bounding box center [364, 298] width 8 height 10
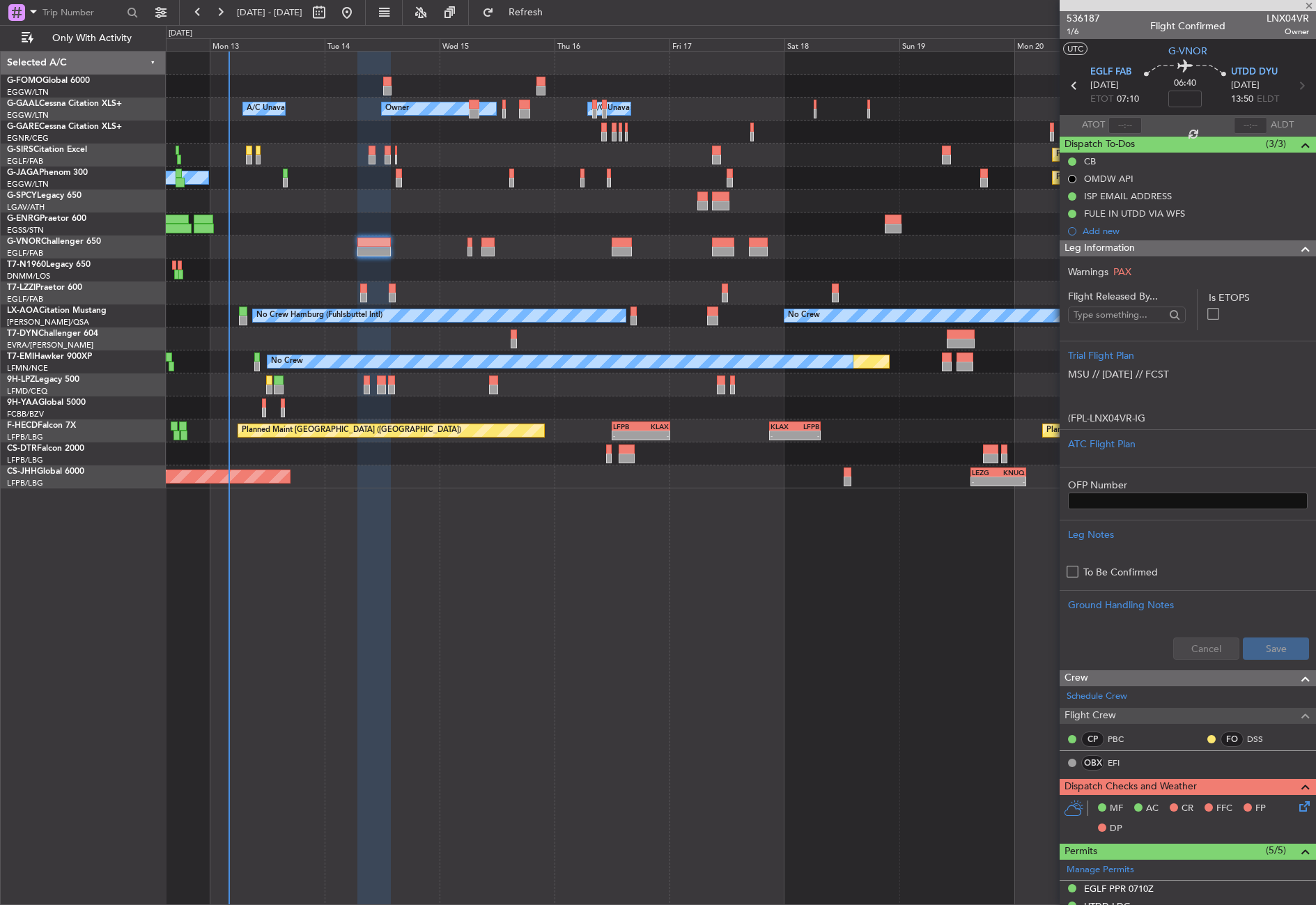
type input "+00:15"
type input "7"
